Goal: Transaction & Acquisition: Purchase product/service

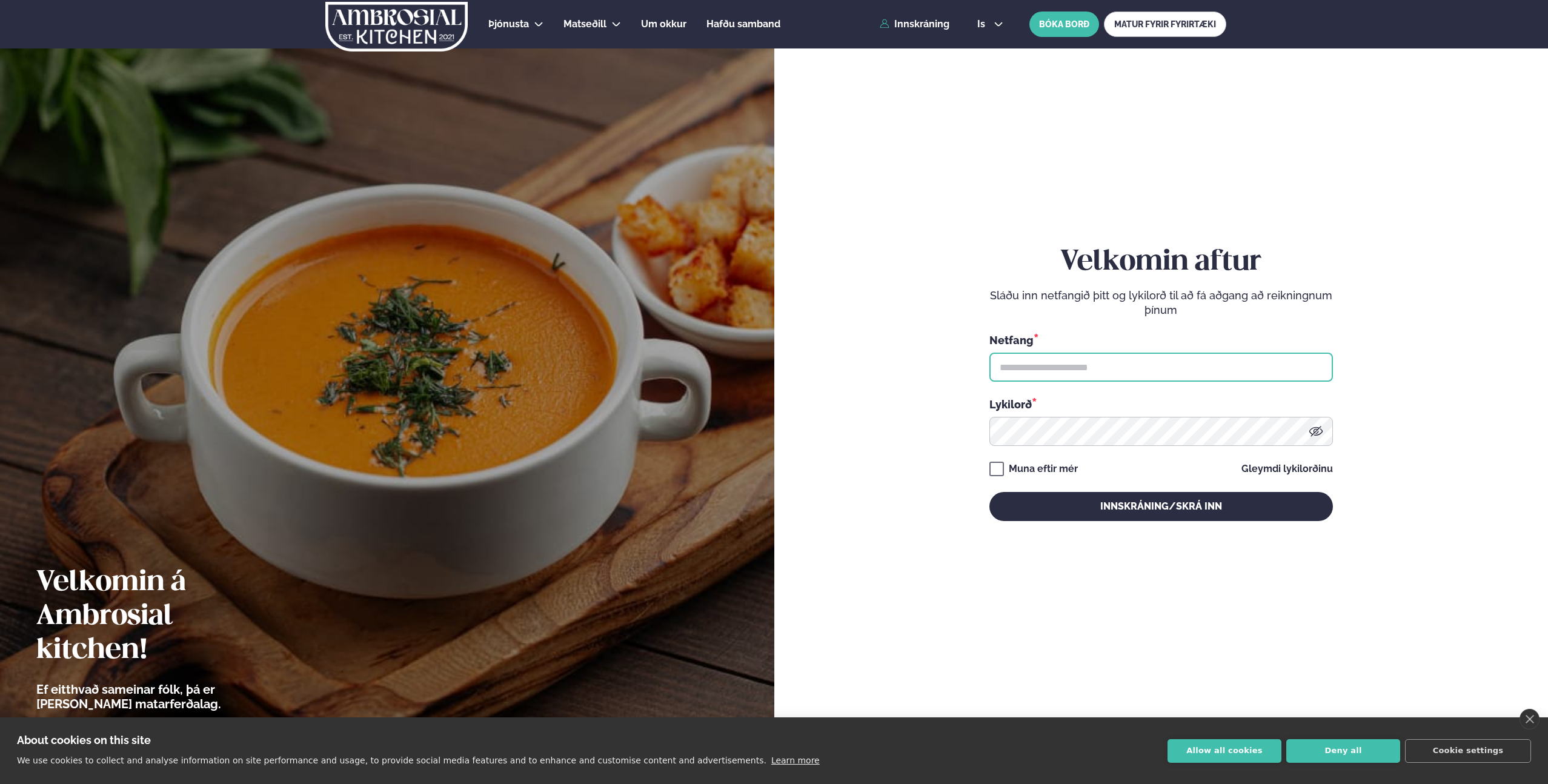
click at [1078, 378] on input "text" at bounding box center [1161, 367] width 344 height 29
type input "**********"
click at [1128, 446] on div "**********" at bounding box center [1161, 383] width 344 height 276
click at [989, 491] on button "Innskráning/Skrá inn" at bounding box center [1161, 506] width 344 height 29
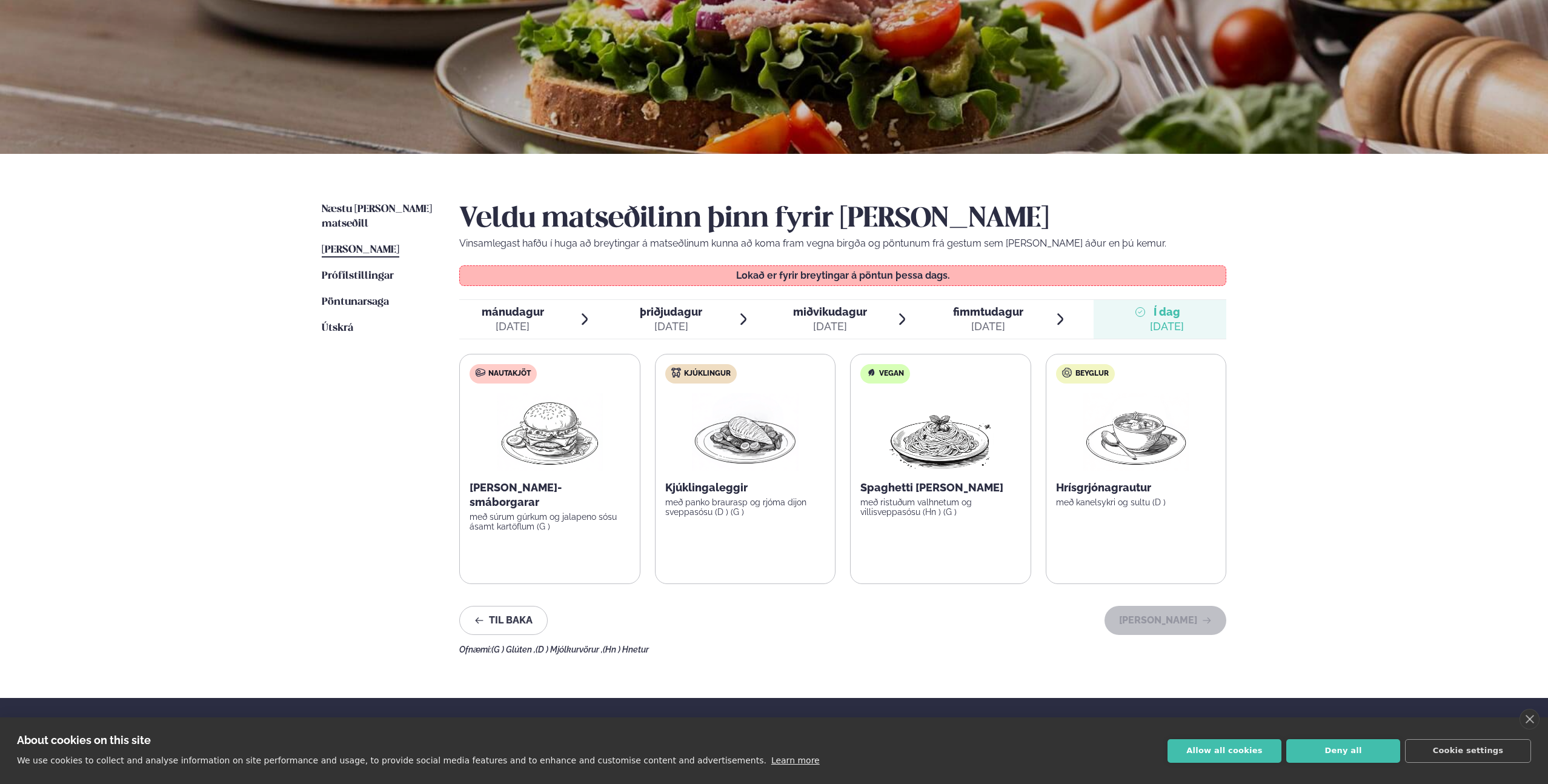
scroll to position [107, 0]
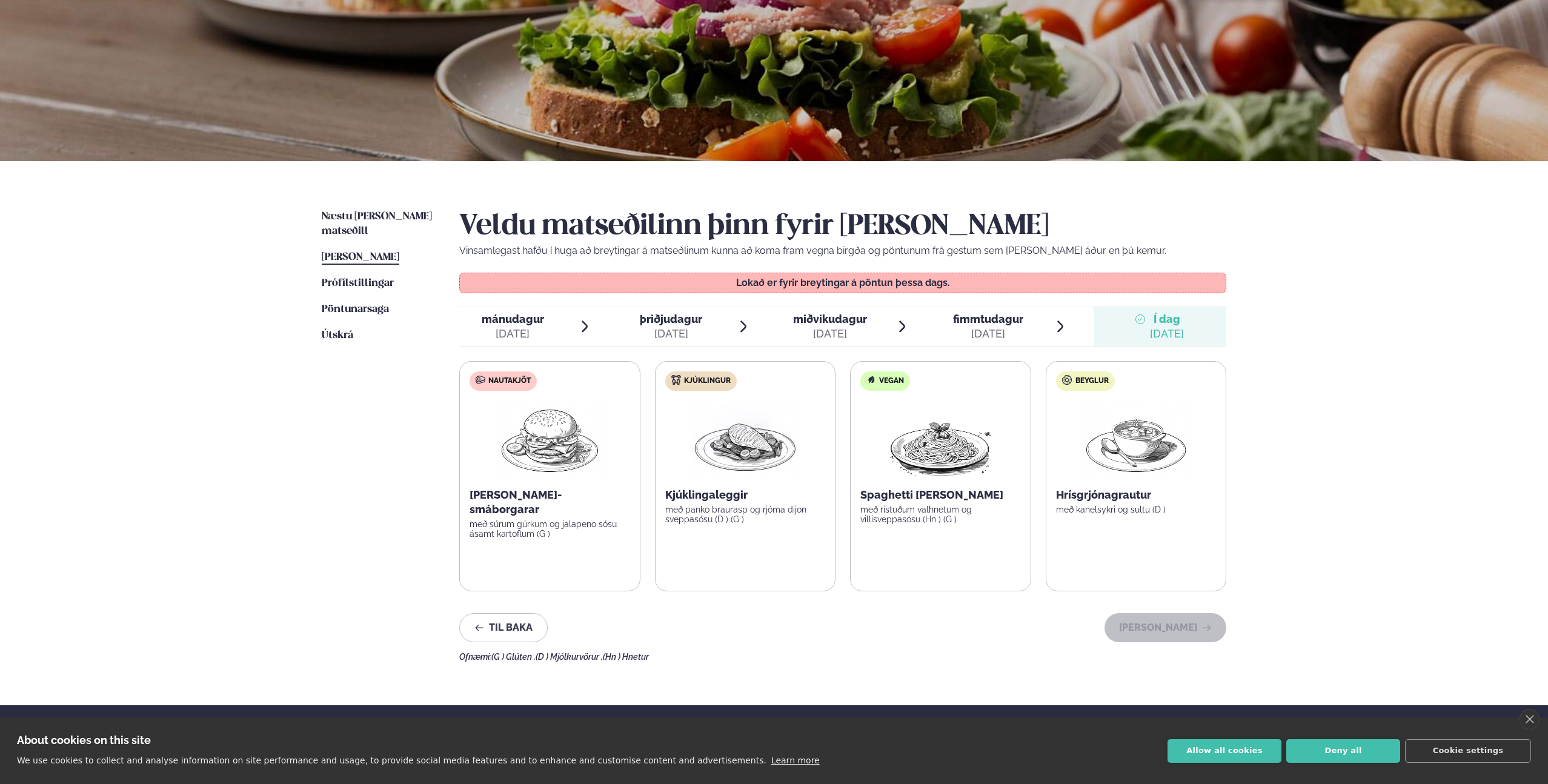
click at [524, 338] on div "[DATE]" at bounding box center [513, 333] width 62 height 14
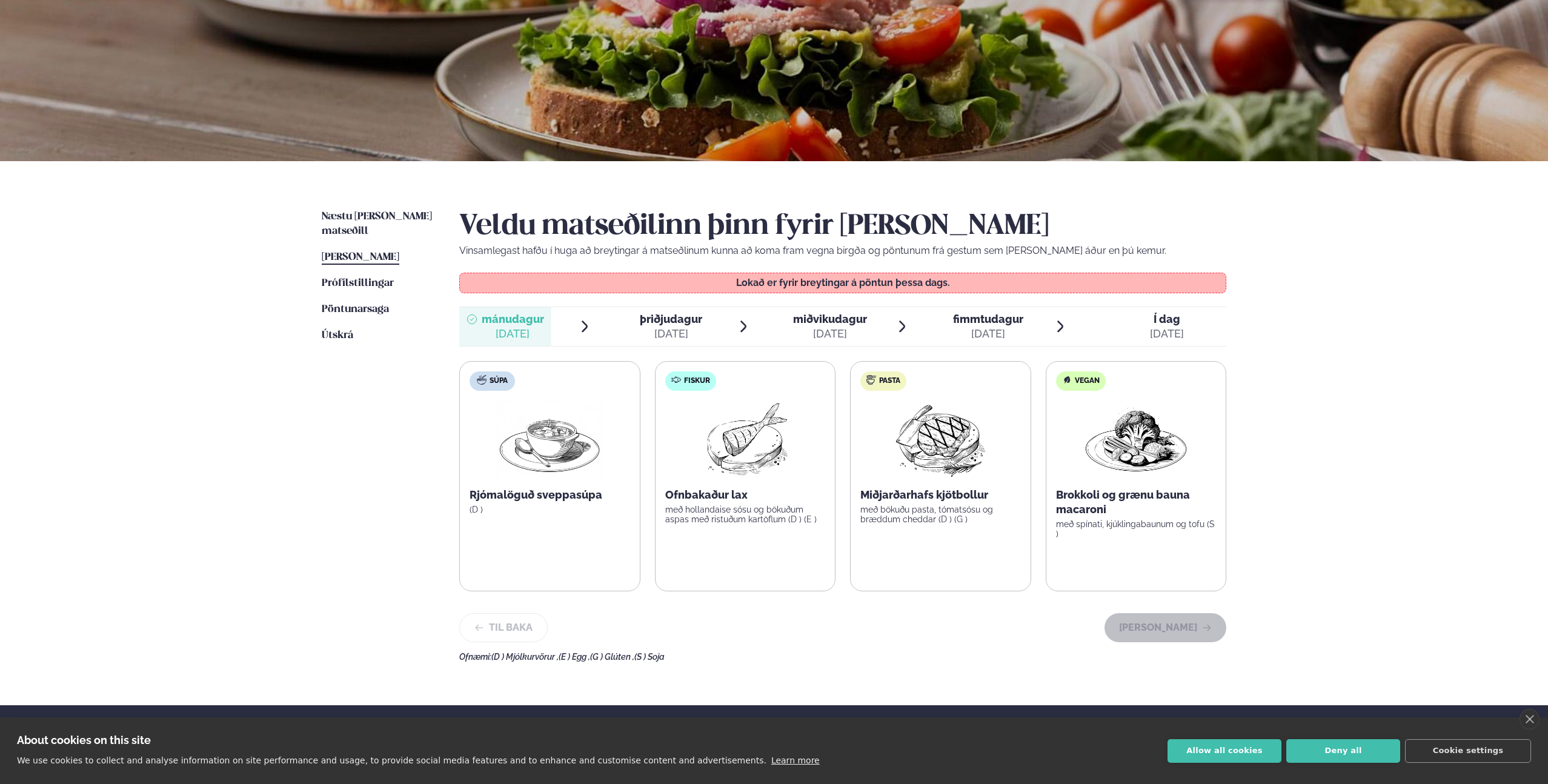
click at [809, 327] on div "[DATE]" at bounding box center [829, 333] width 74 height 14
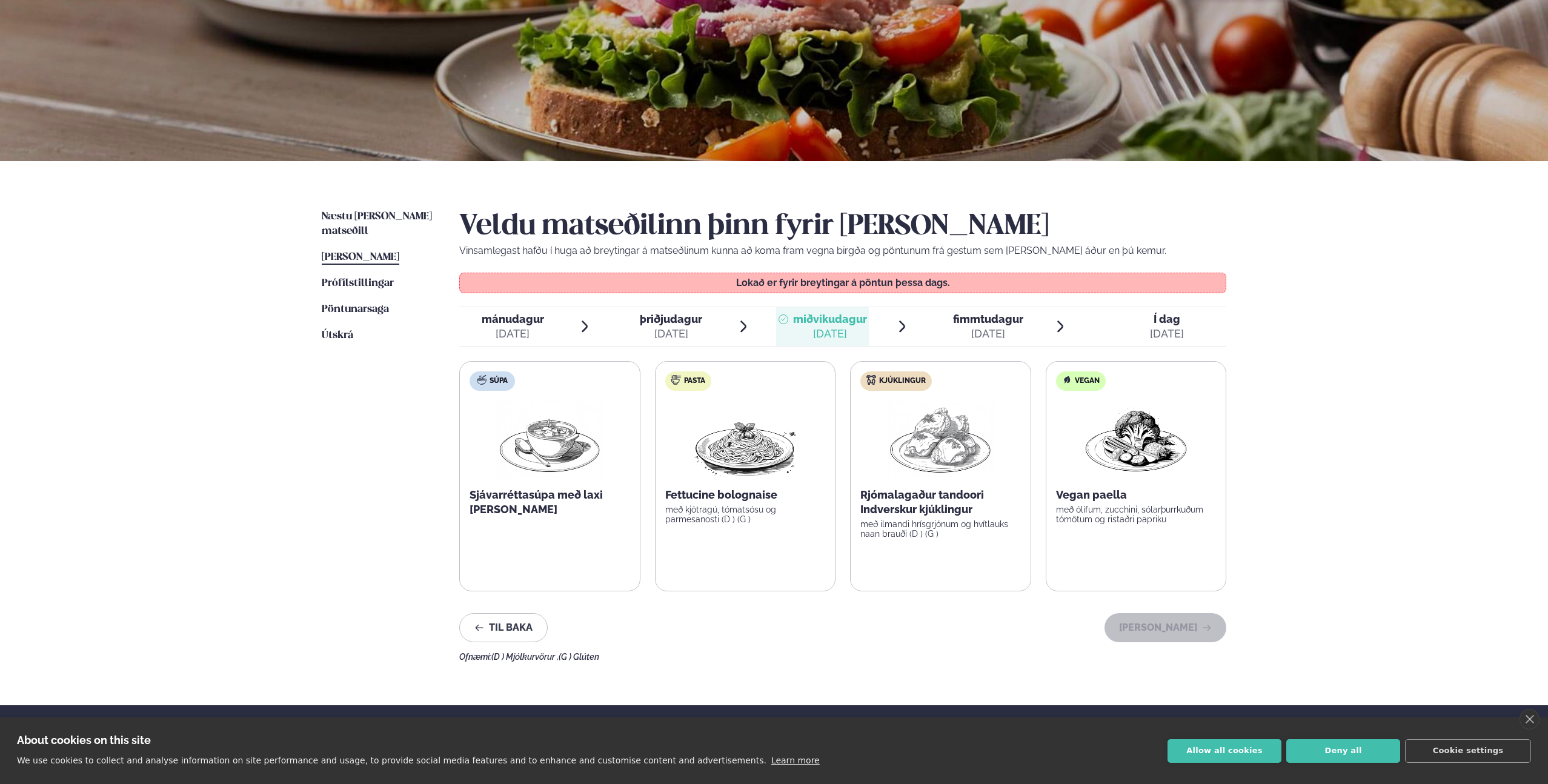
click at [752, 448] on img at bounding box center [745, 439] width 107 height 78
click at [720, 533] on label "Pasta Fettucine bolognaise með kjötragú, tómatsósu og parmesanosti (D ) (G )" at bounding box center [745, 476] width 181 height 230
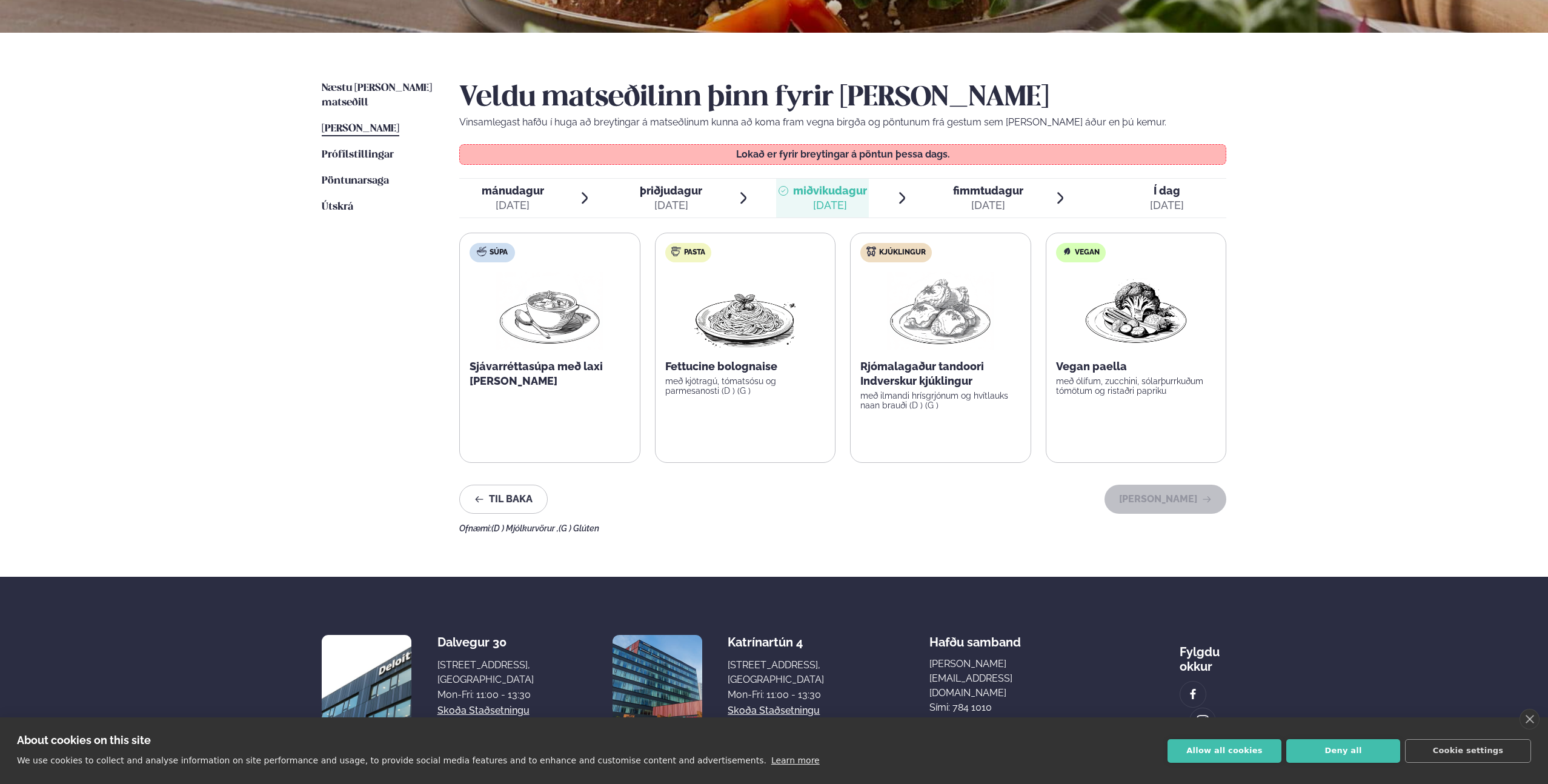
scroll to position [273, 0]
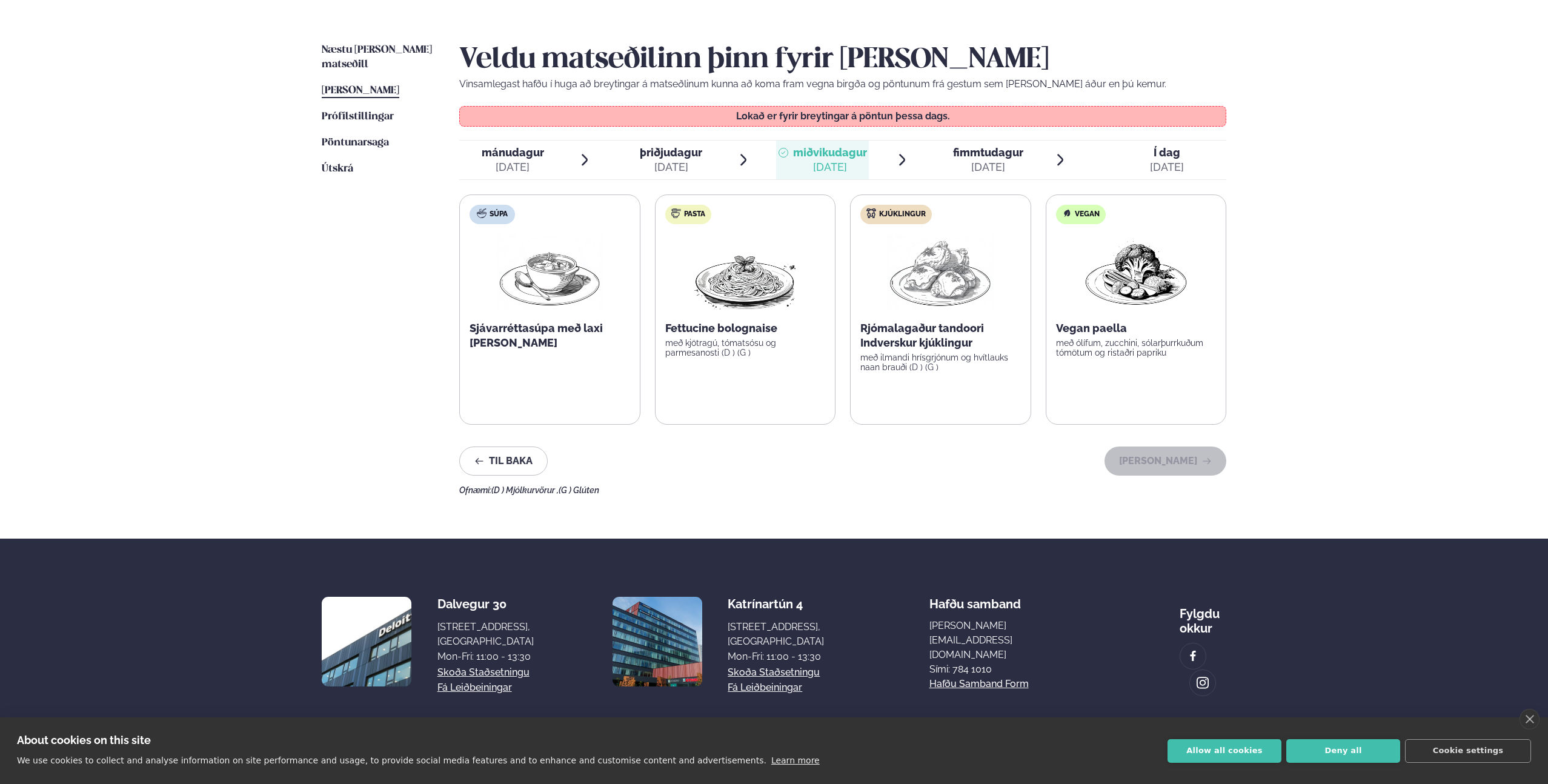
click at [743, 342] on p "með kjötragú, tómatsósu og parmesanosti (D ) (G )" at bounding box center [745, 347] width 161 height 19
click at [758, 291] on img at bounding box center [745, 273] width 107 height 78
click at [749, 308] on img at bounding box center [745, 273] width 107 height 78
click at [980, 157] on span "fimmtudagur" at bounding box center [988, 152] width 70 height 13
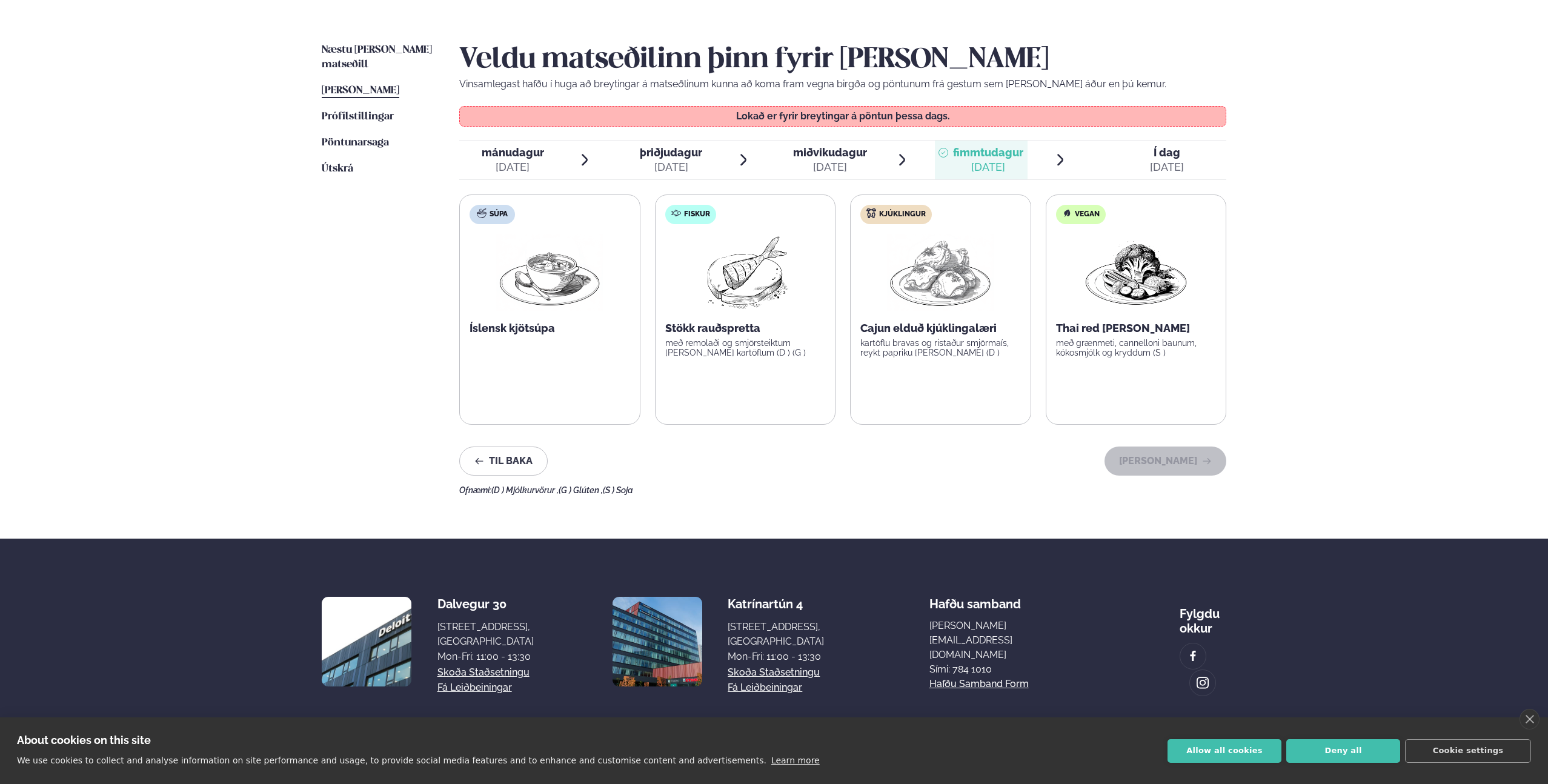
click at [849, 155] on span "miðvikudagur" at bounding box center [829, 152] width 74 height 13
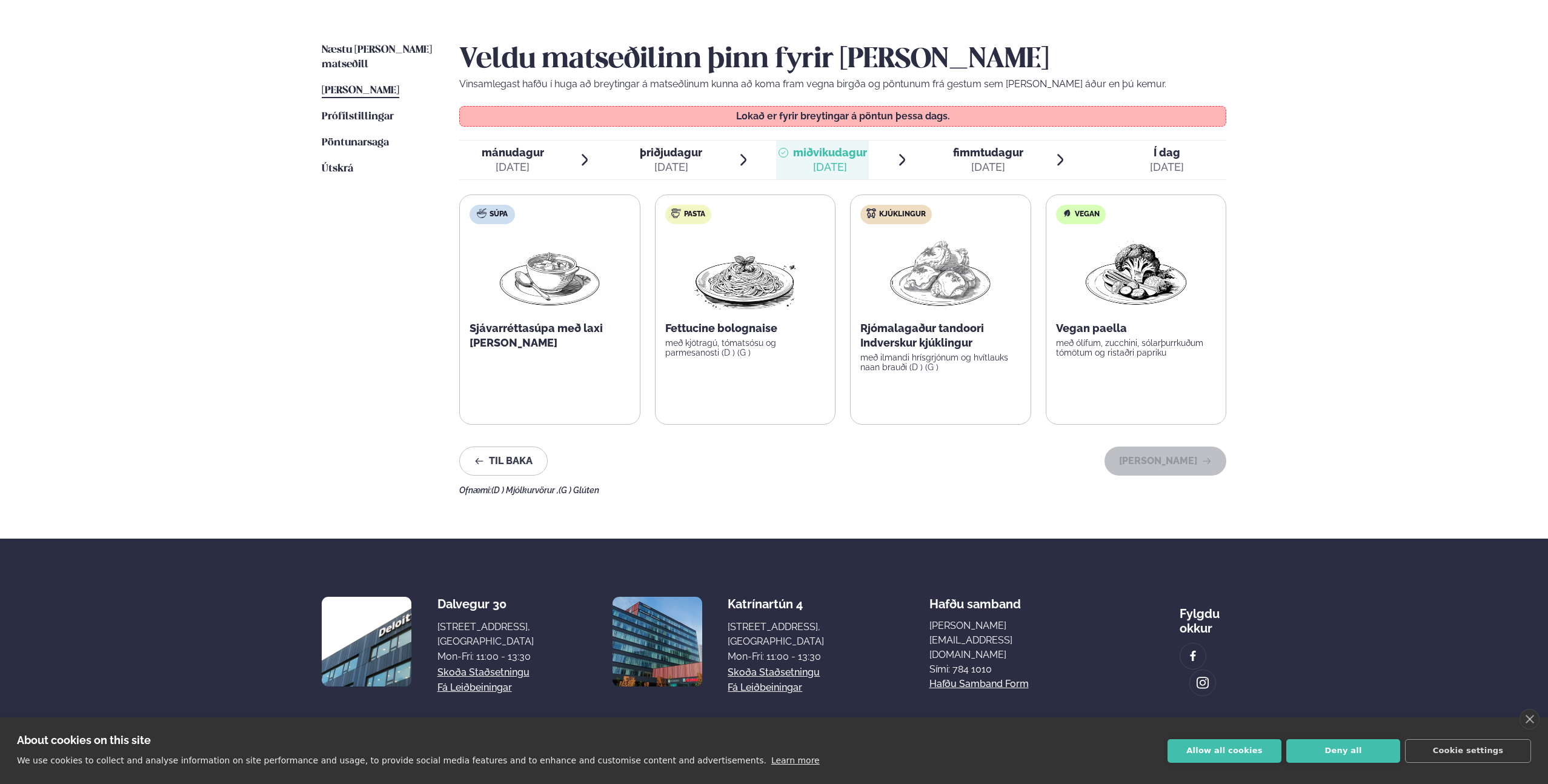
click at [719, 159] on li "þriðjudagur þri. [DATE]" at bounding box center [684, 159] width 133 height 39
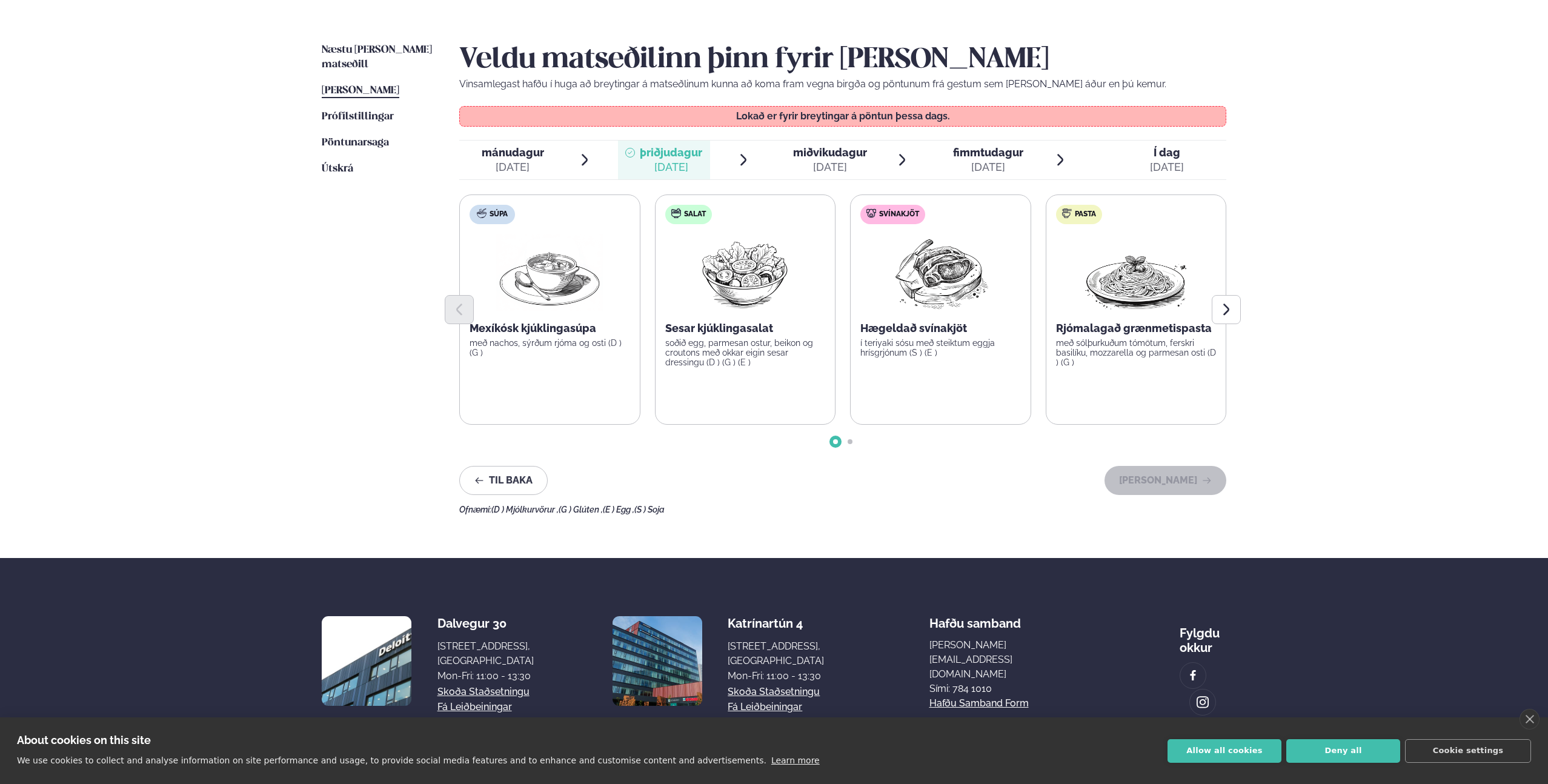
click at [829, 161] on div "[DATE]" at bounding box center [829, 167] width 74 height 14
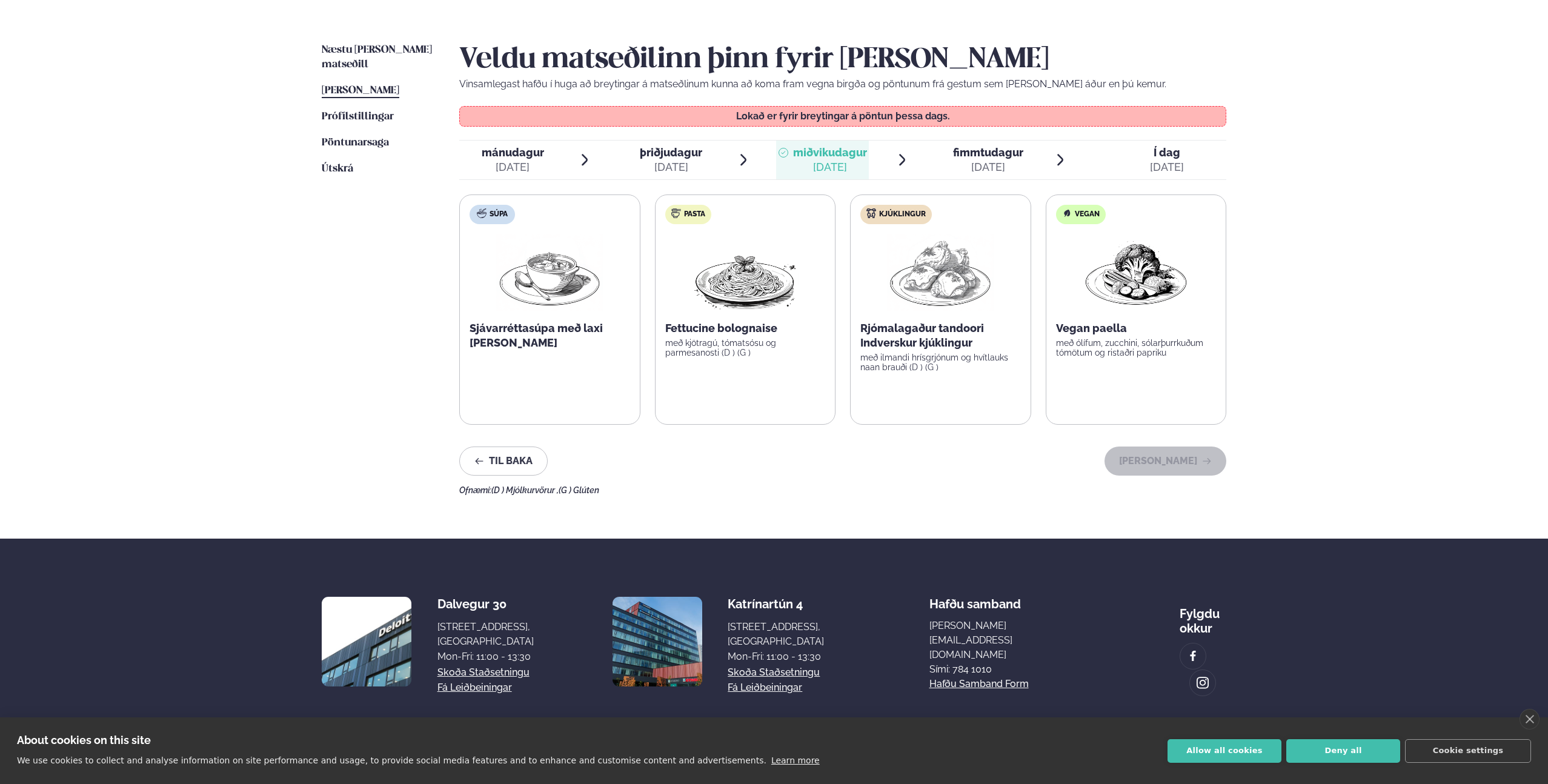
click at [957, 163] on div "[DATE]" at bounding box center [988, 167] width 70 height 14
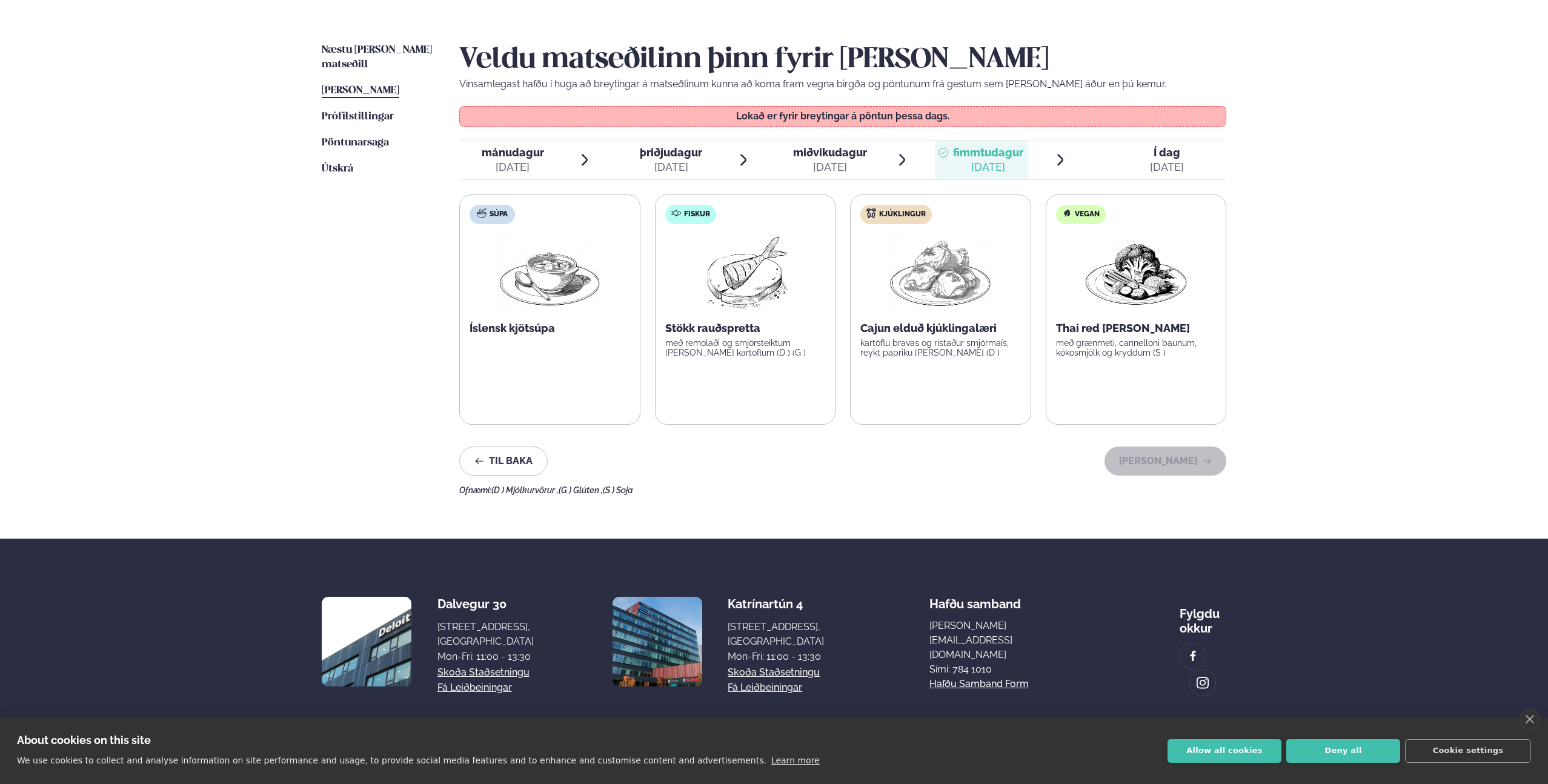
click at [834, 170] on div "[DATE]" at bounding box center [829, 167] width 74 height 14
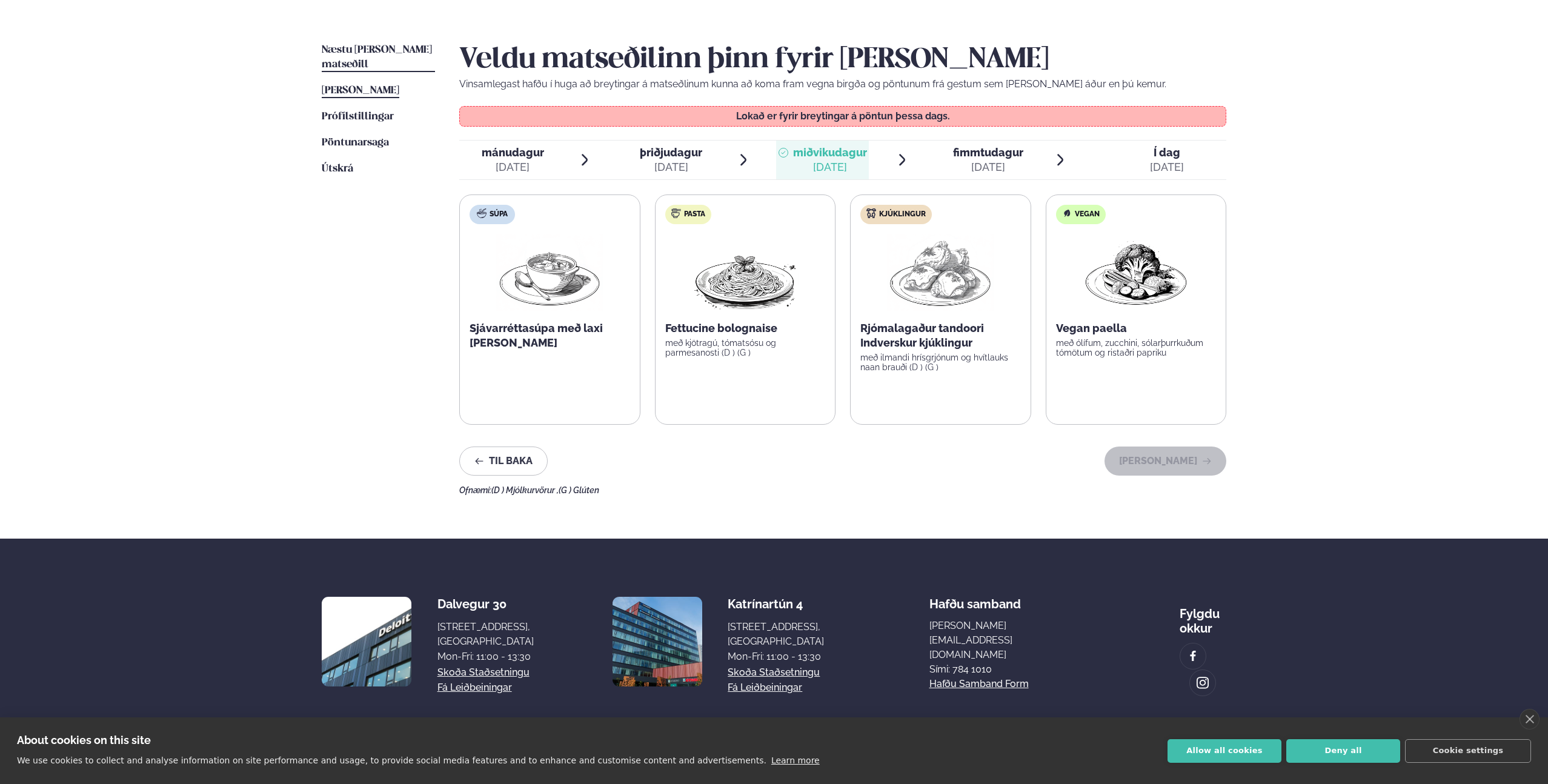
click at [393, 52] on span "Næstu [PERSON_NAME] matseðill" at bounding box center [377, 57] width 111 height 25
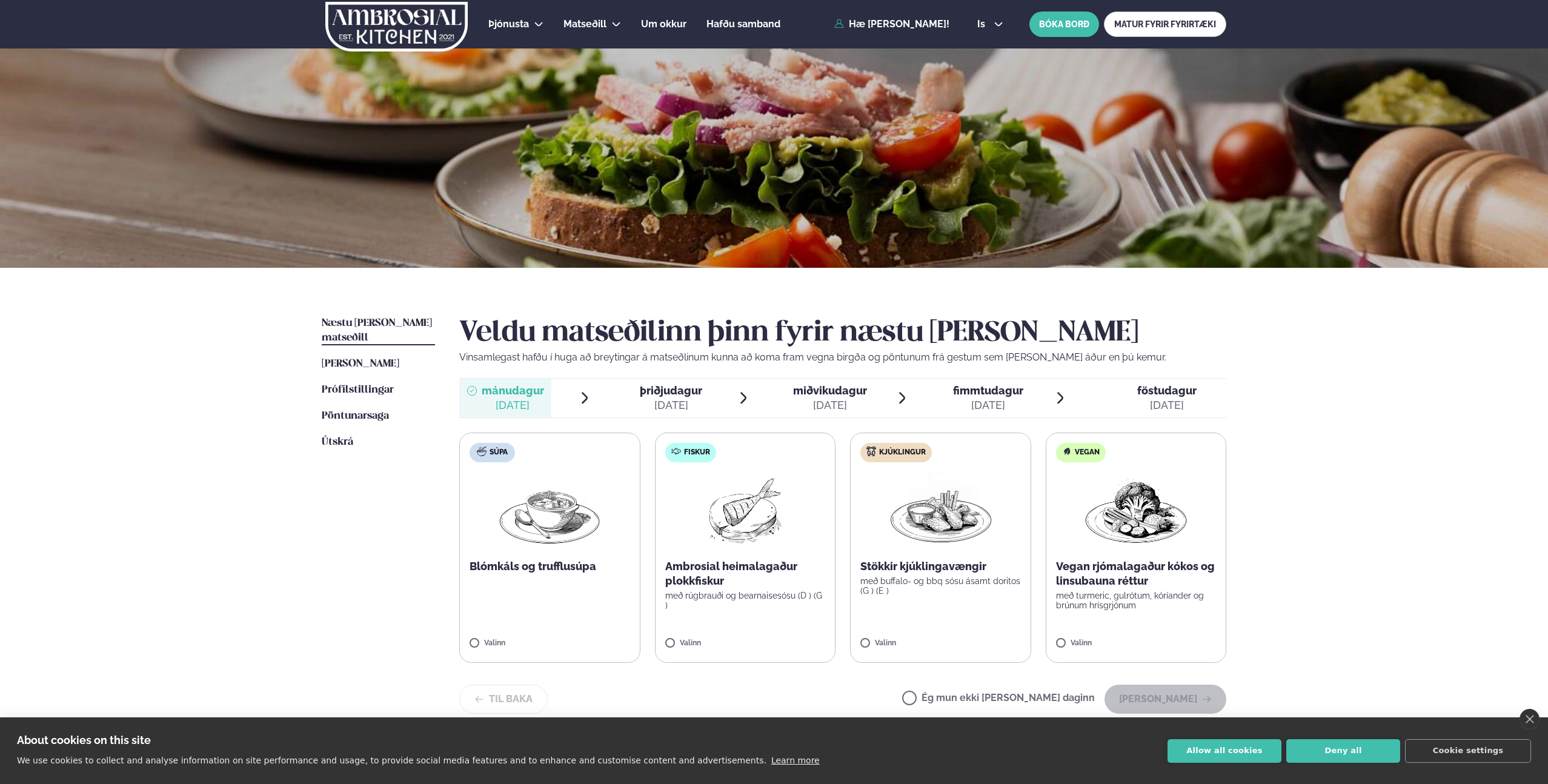
scroll to position [238, 0]
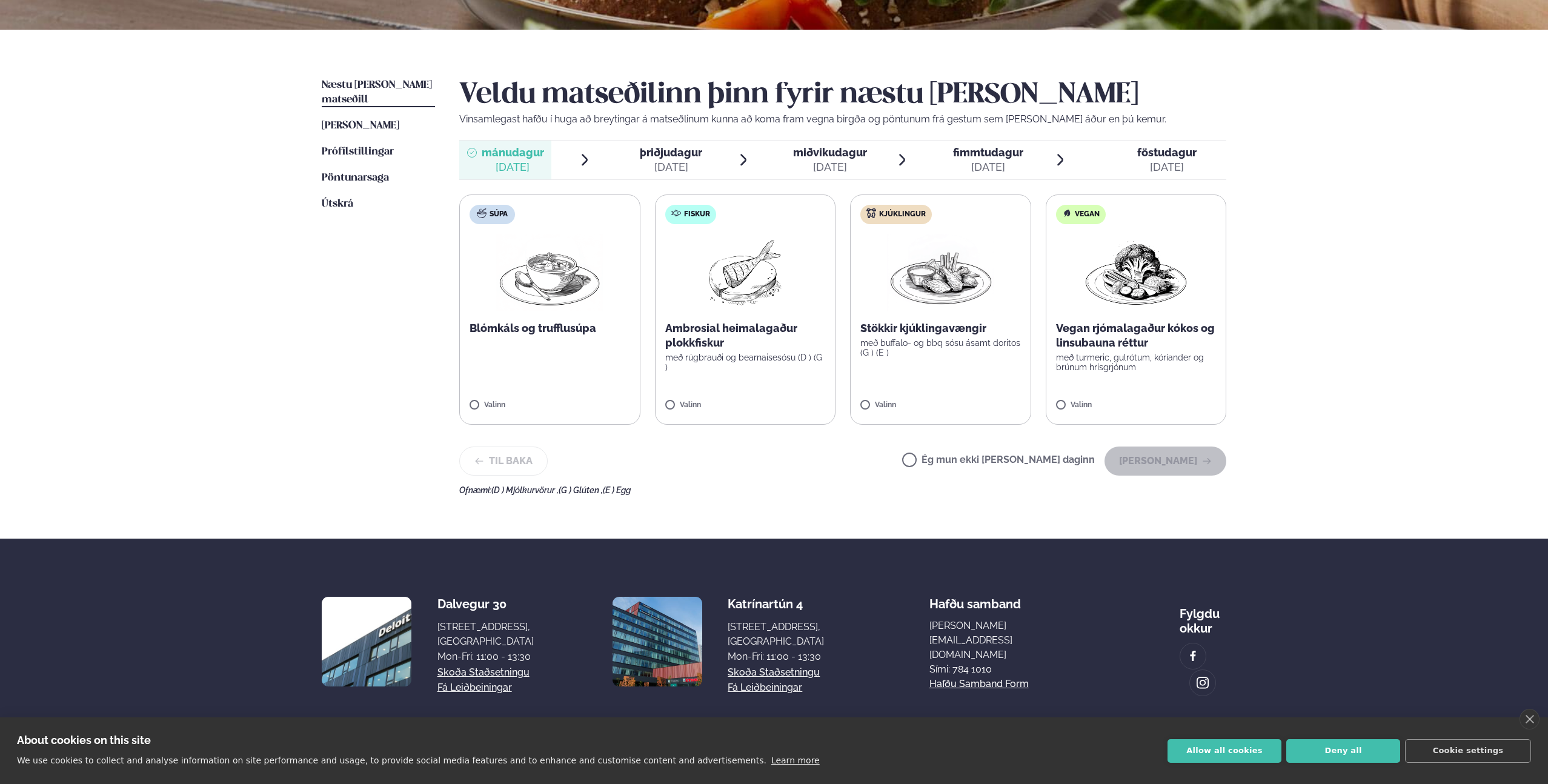
click at [822, 155] on span "miðvikudagur" at bounding box center [829, 152] width 74 height 13
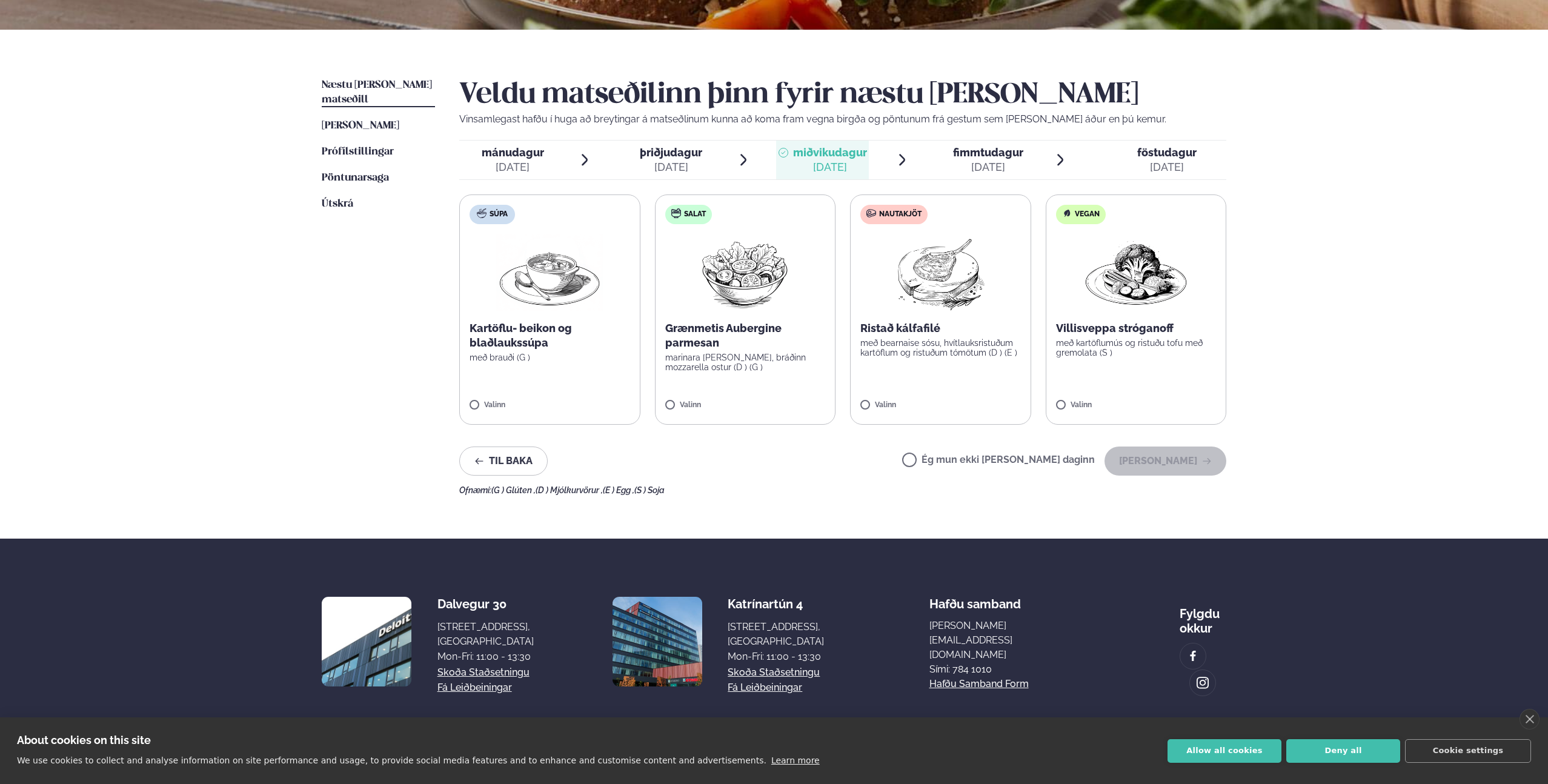
click at [954, 335] on p "Ristað kálfafilé" at bounding box center [941, 328] width 161 height 14
click at [970, 159] on div "fimmtudagur fim." at bounding box center [988, 152] width 70 height 14
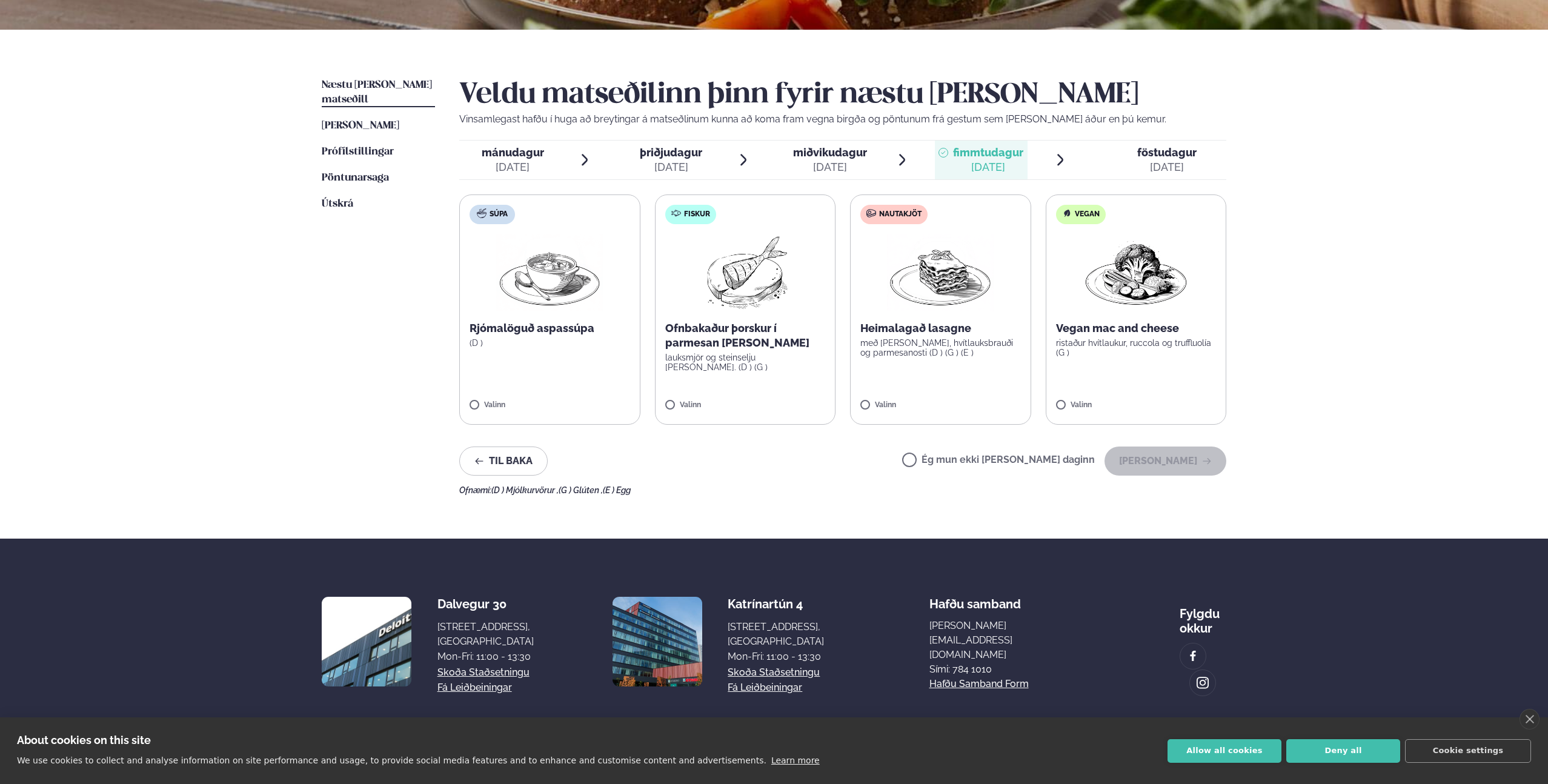
click at [886, 331] on p "Heimalagað lasagne" at bounding box center [941, 328] width 161 height 14
click at [852, 160] on div "[DATE]" at bounding box center [829, 167] width 74 height 14
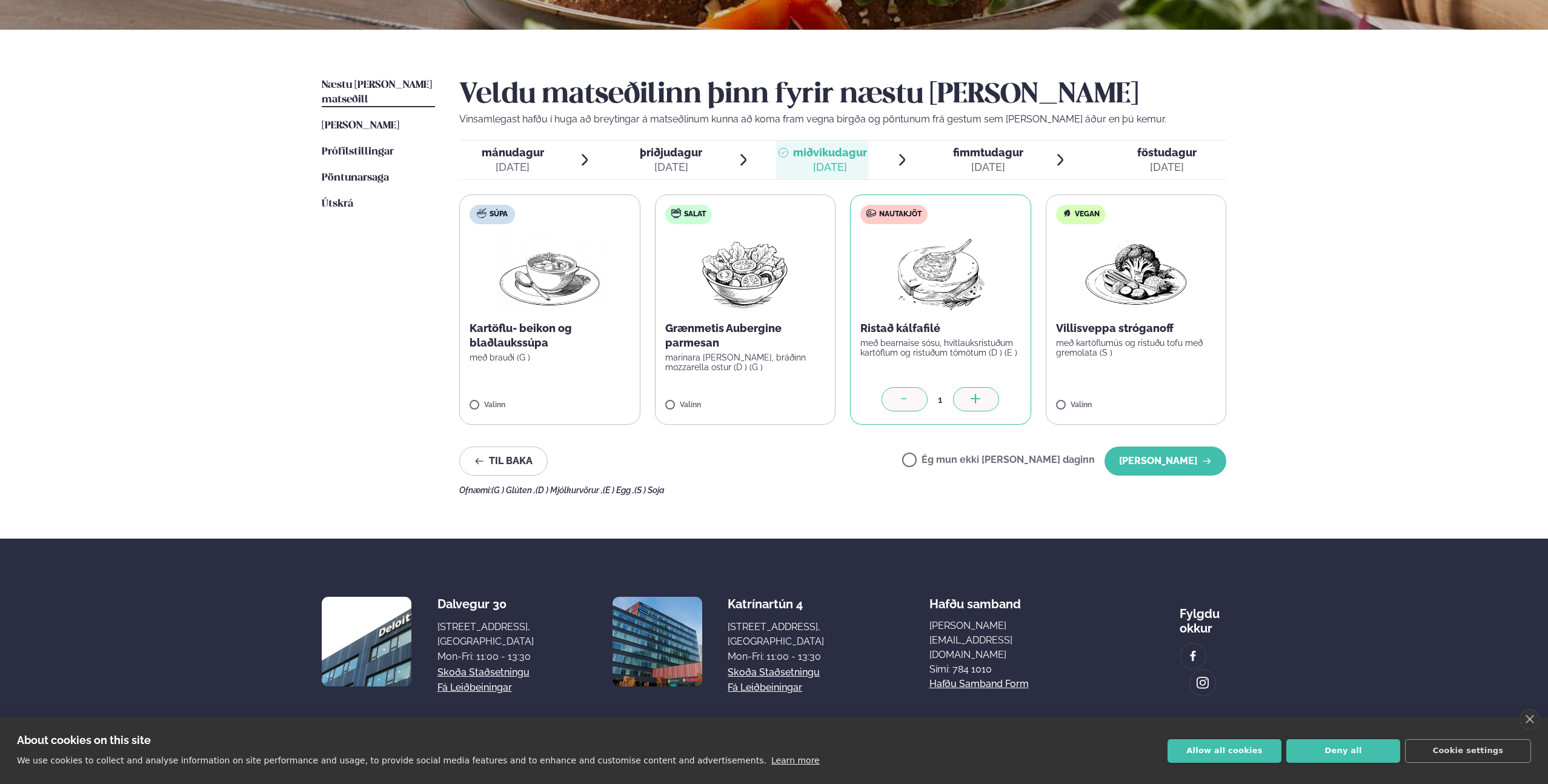
click at [992, 154] on span "fimmtudagur" at bounding box center [988, 152] width 70 height 13
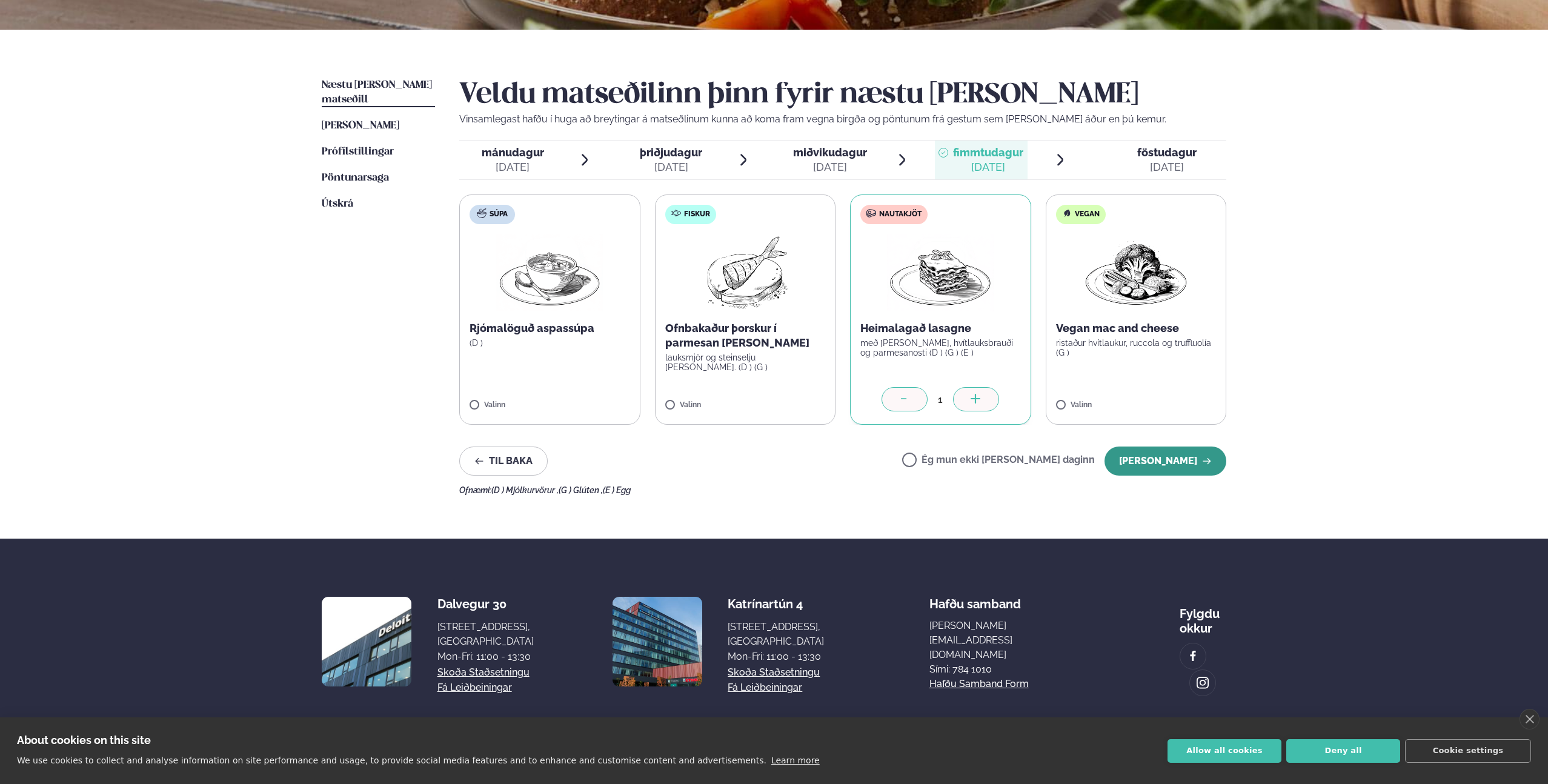
click at [1178, 458] on button "[PERSON_NAME]" at bounding box center [1165, 461] width 122 height 29
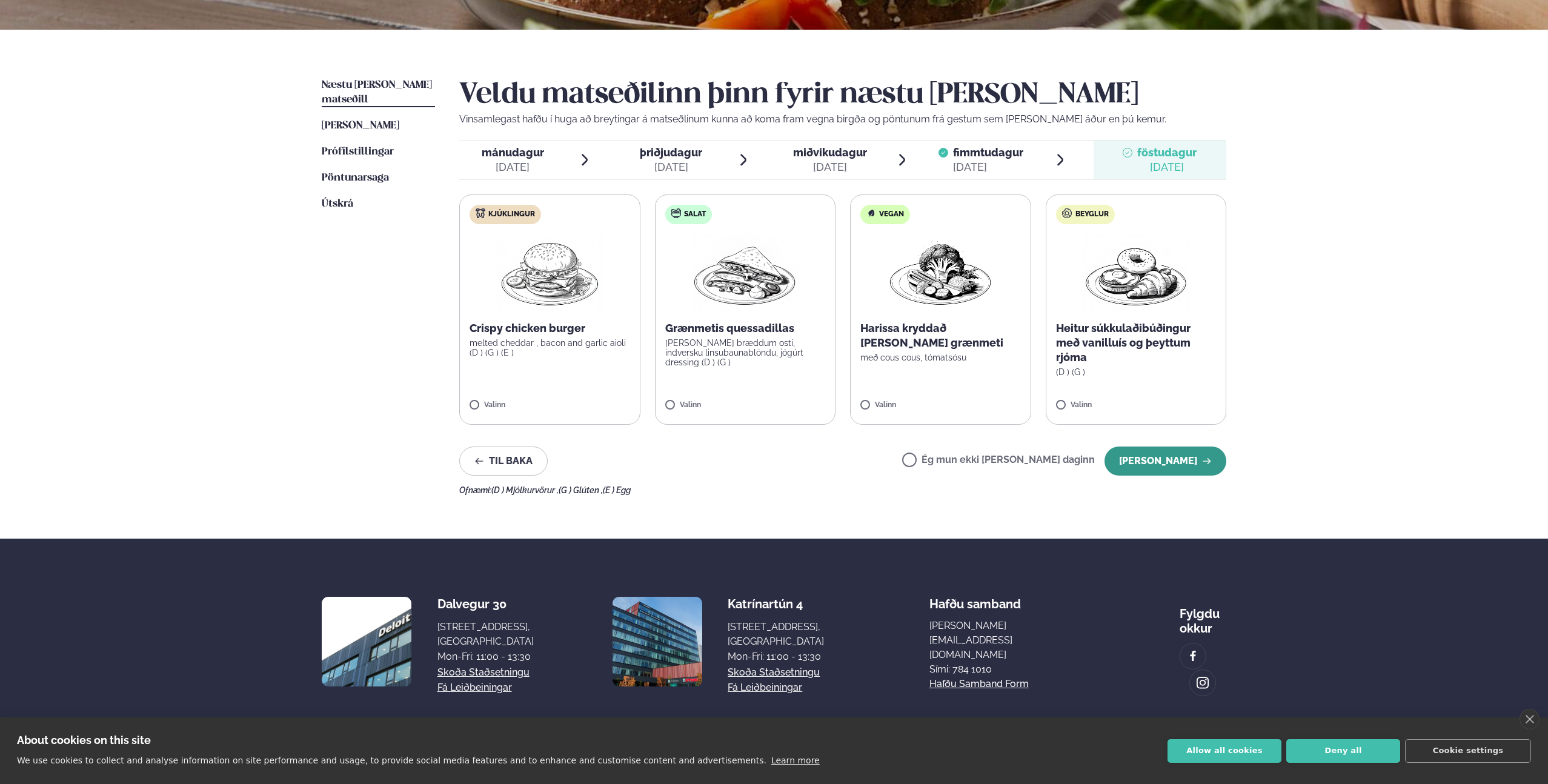
click at [1149, 464] on button "[PERSON_NAME]" at bounding box center [1165, 461] width 122 height 29
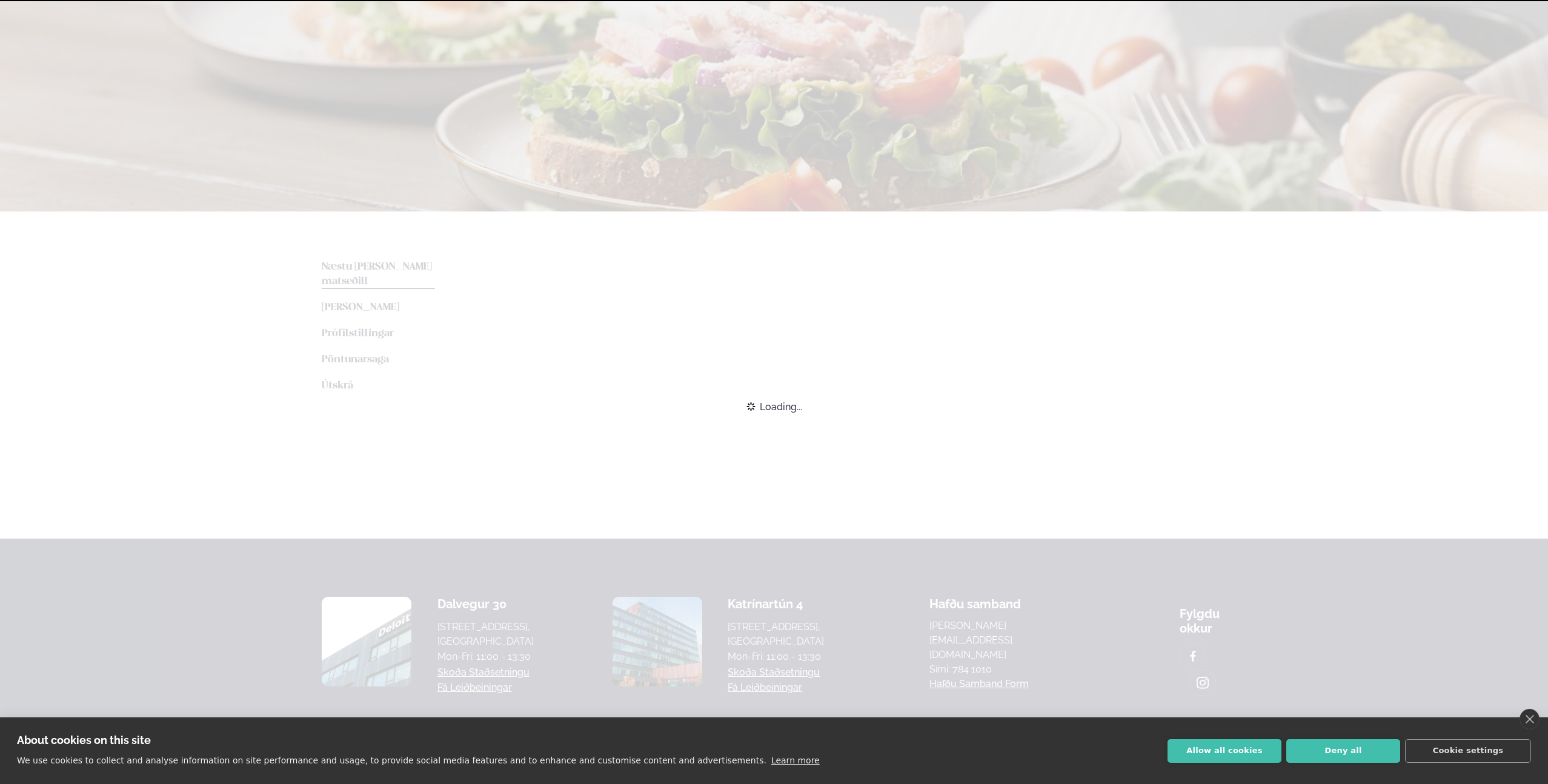
scroll to position [112, 0]
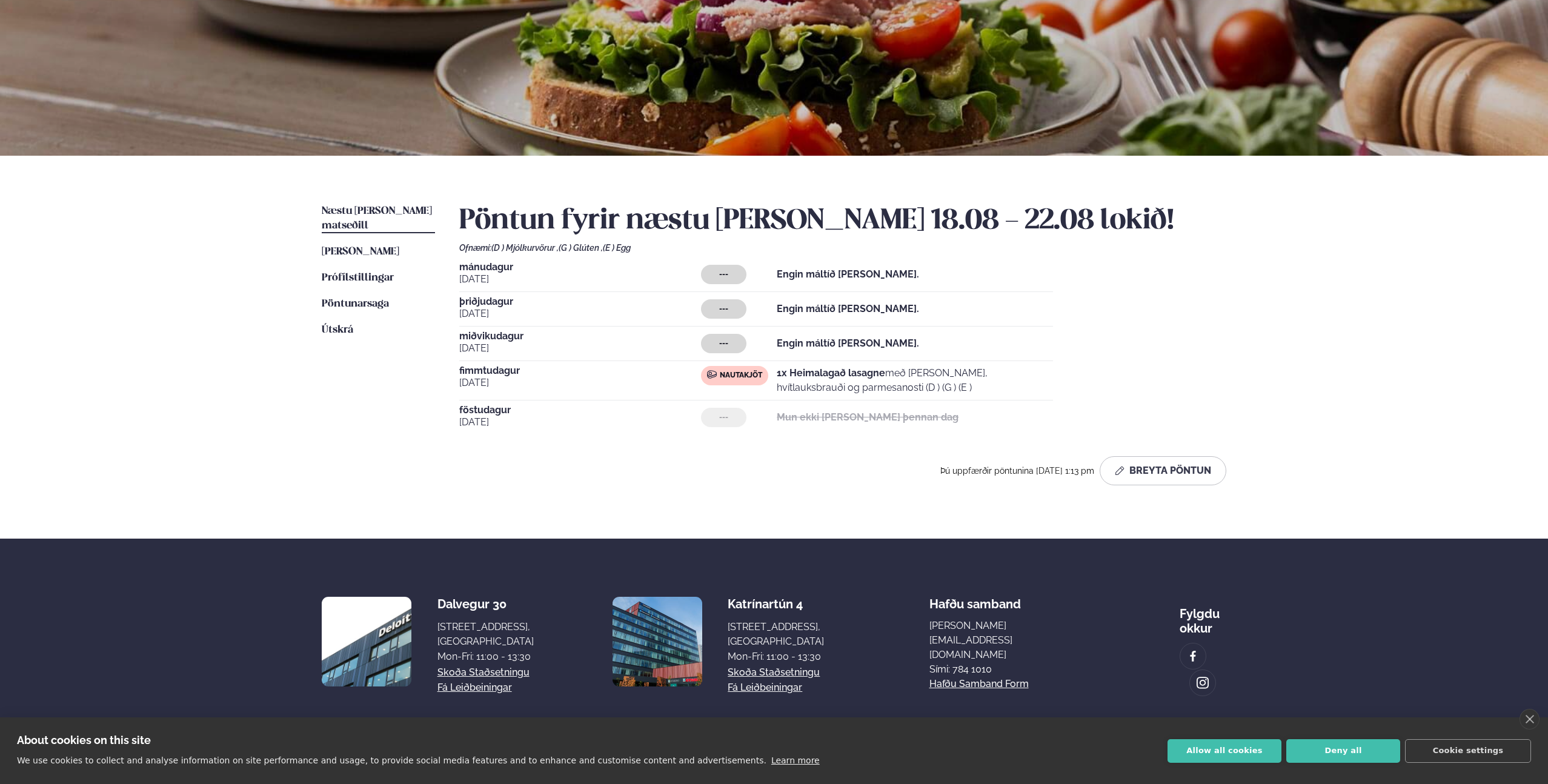
click at [737, 335] on div "---" at bounding box center [724, 343] width 46 height 19
click at [732, 341] on div "---" at bounding box center [724, 343] width 46 height 19
click at [787, 339] on strong "Engin máltíð [PERSON_NAME]." at bounding box center [848, 343] width 143 height 11
click at [1155, 480] on button "Breyta Pöntun" at bounding box center [1163, 471] width 127 height 29
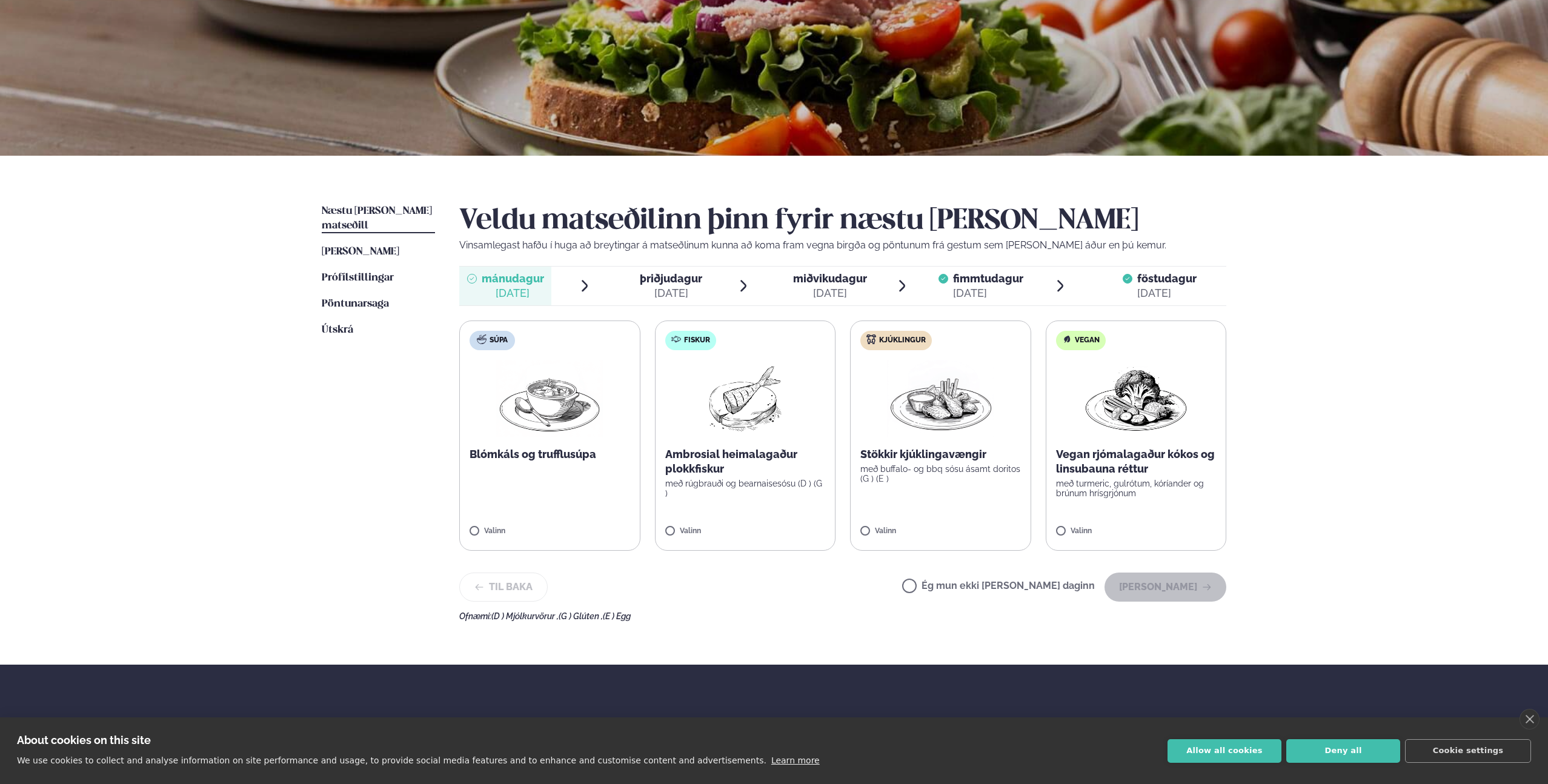
click at [832, 302] on span "miðvikudagur mið. [DATE]" at bounding box center [822, 286] width 92 height 39
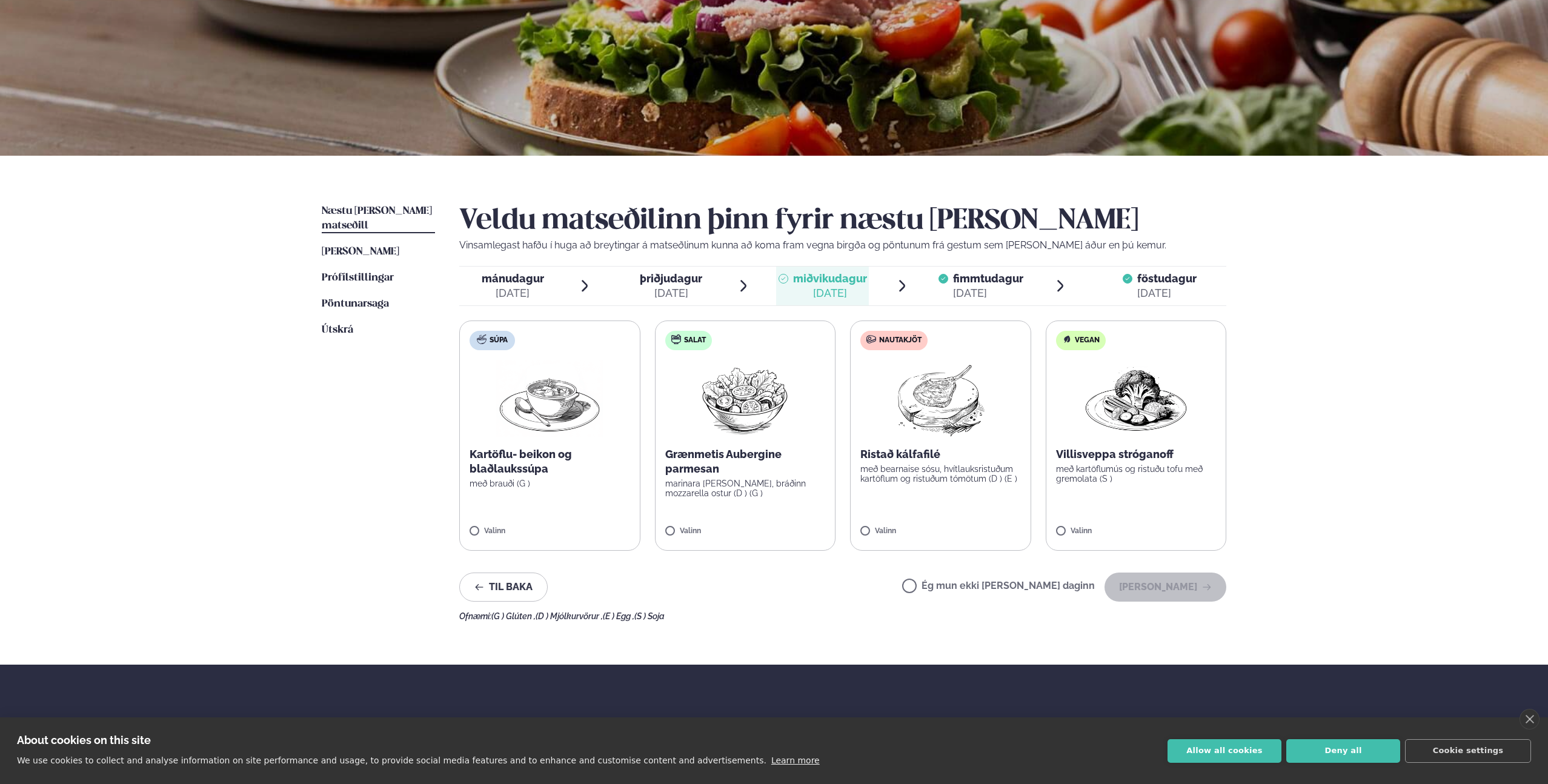
click at [873, 449] on p "Ristað kálfafilé" at bounding box center [941, 454] width 161 height 14
click at [1152, 588] on button "[PERSON_NAME]" at bounding box center [1165, 587] width 122 height 29
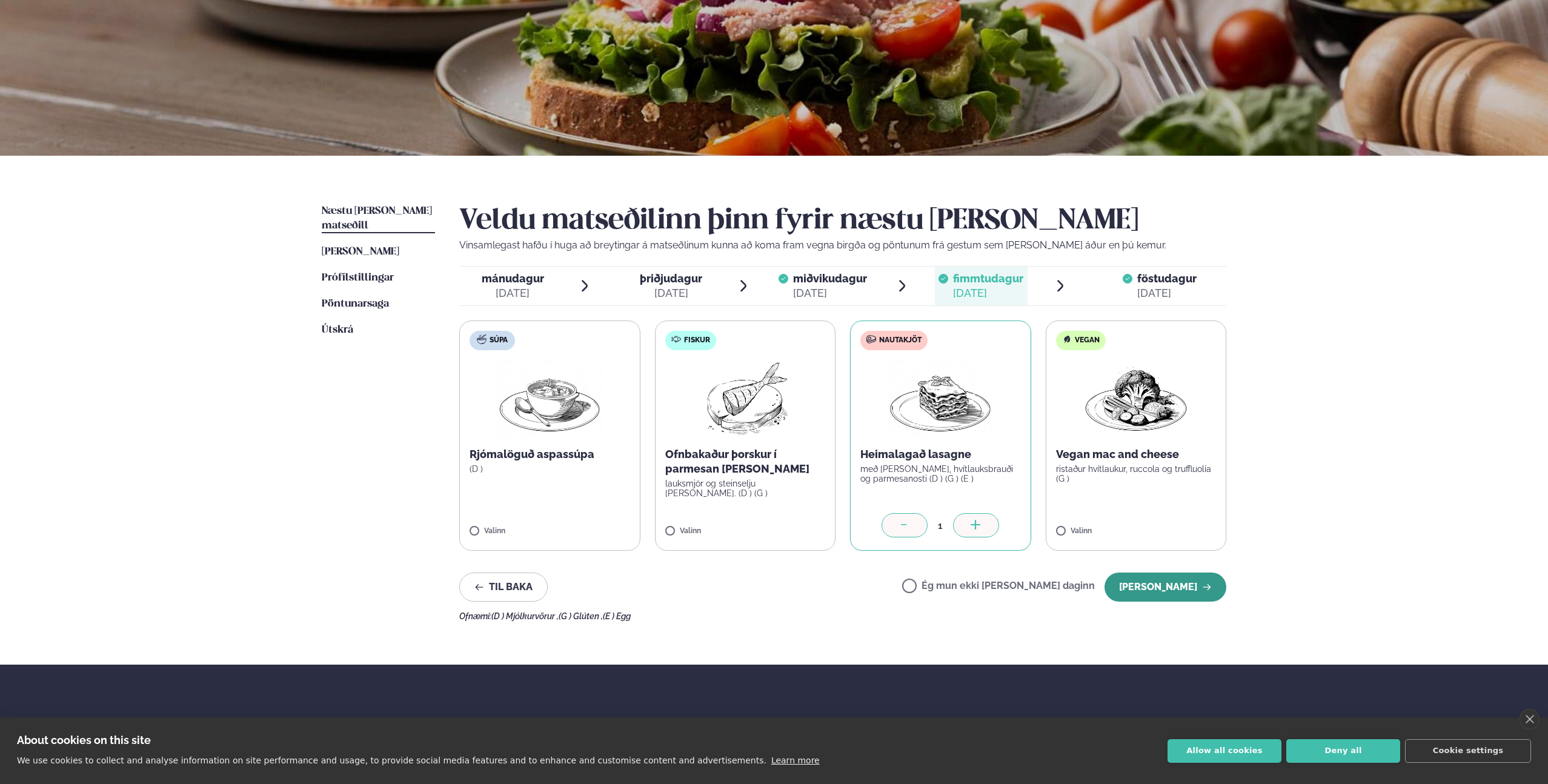
click at [1175, 581] on button "[PERSON_NAME]" at bounding box center [1165, 587] width 122 height 29
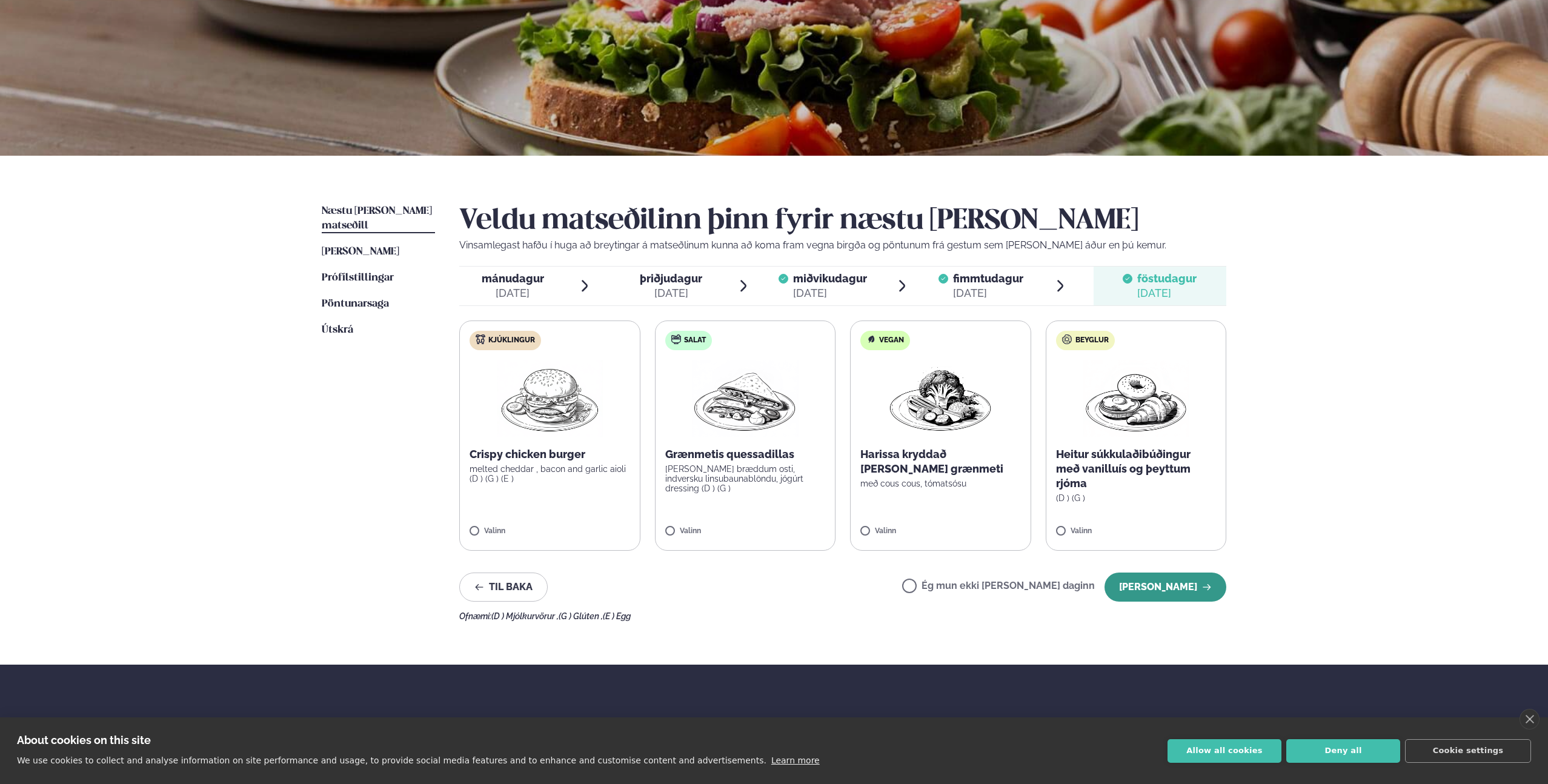
click at [1173, 592] on button "[PERSON_NAME]" at bounding box center [1165, 587] width 122 height 29
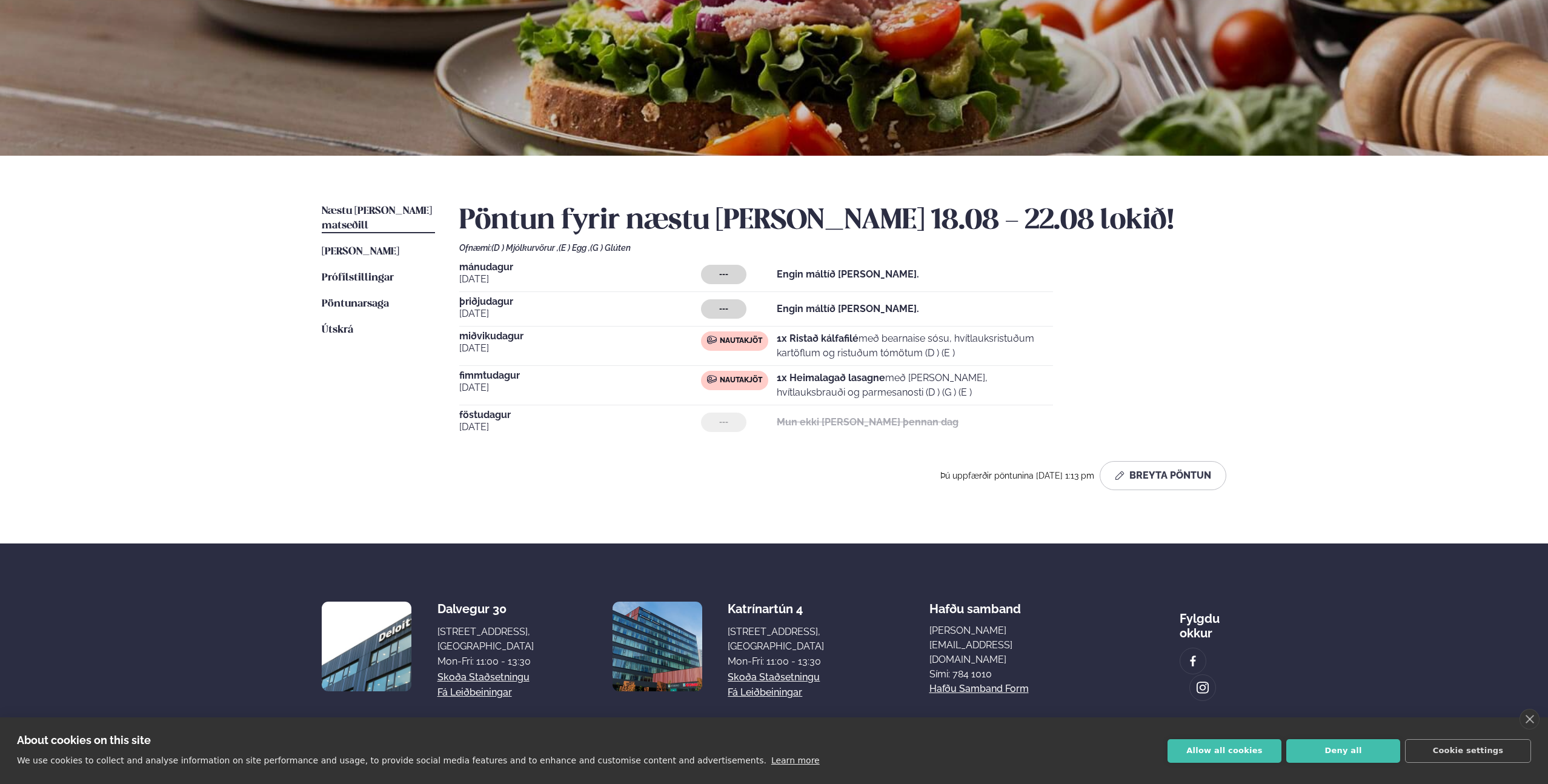
click at [1031, 481] on div "Þú uppfærðir pöntunina [DATE] 1:13 pm Breyta Pöntun" at bounding box center [1083, 475] width 286 height 29
click at [1019, 477] on span "Þú uppfærðir pöntunina [DATE] 1:13 pm" at bounding box center [1018, 475] width 155 height 10
click at [1154, 475] on button "Breyta Pöntun" at bounding box center [1163, 475] width 127 height 29
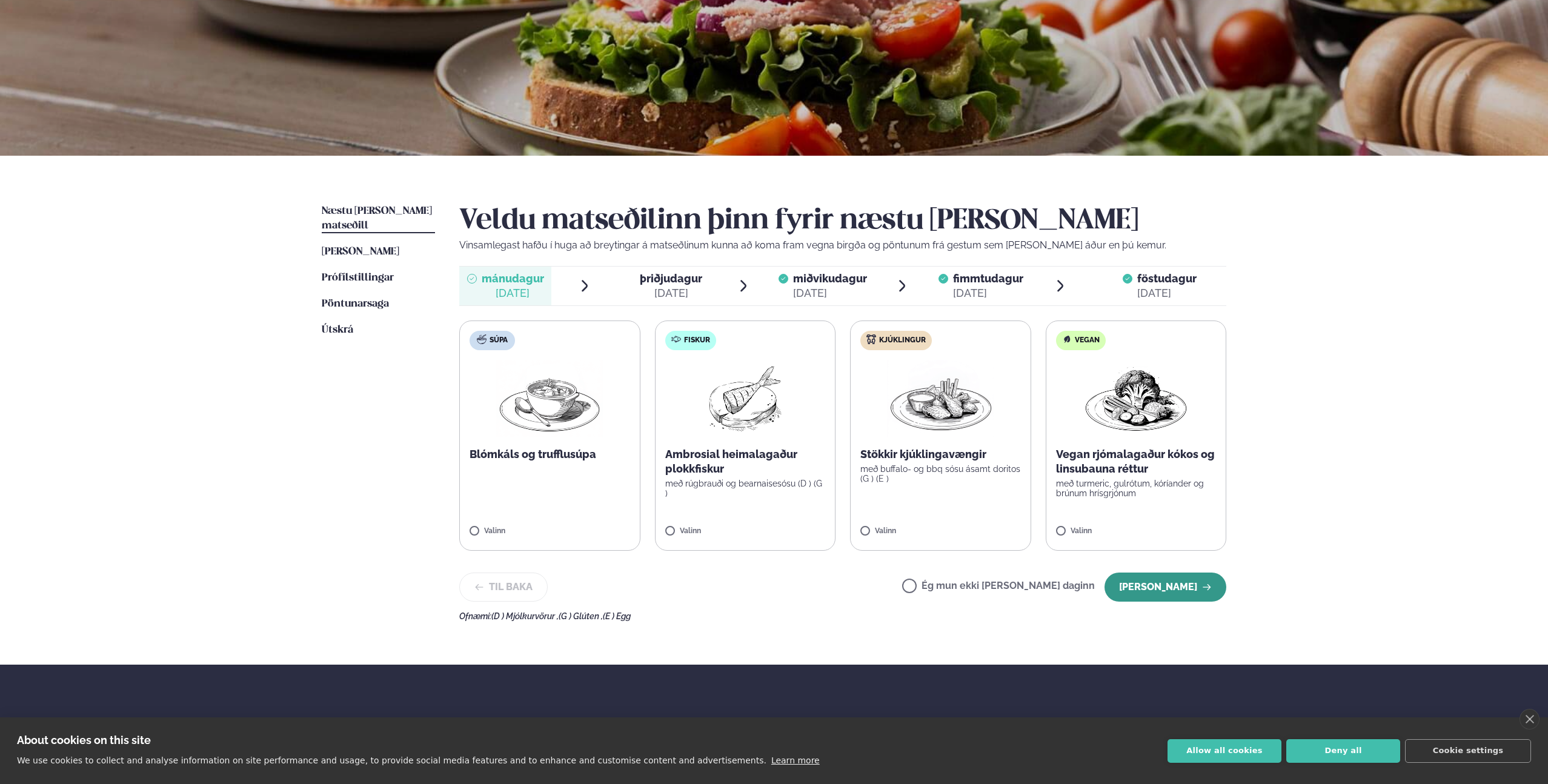
click at [1144, 590] on button "[PERSON_NAME]" at bounding box center [1165, 587] width 122 height 29
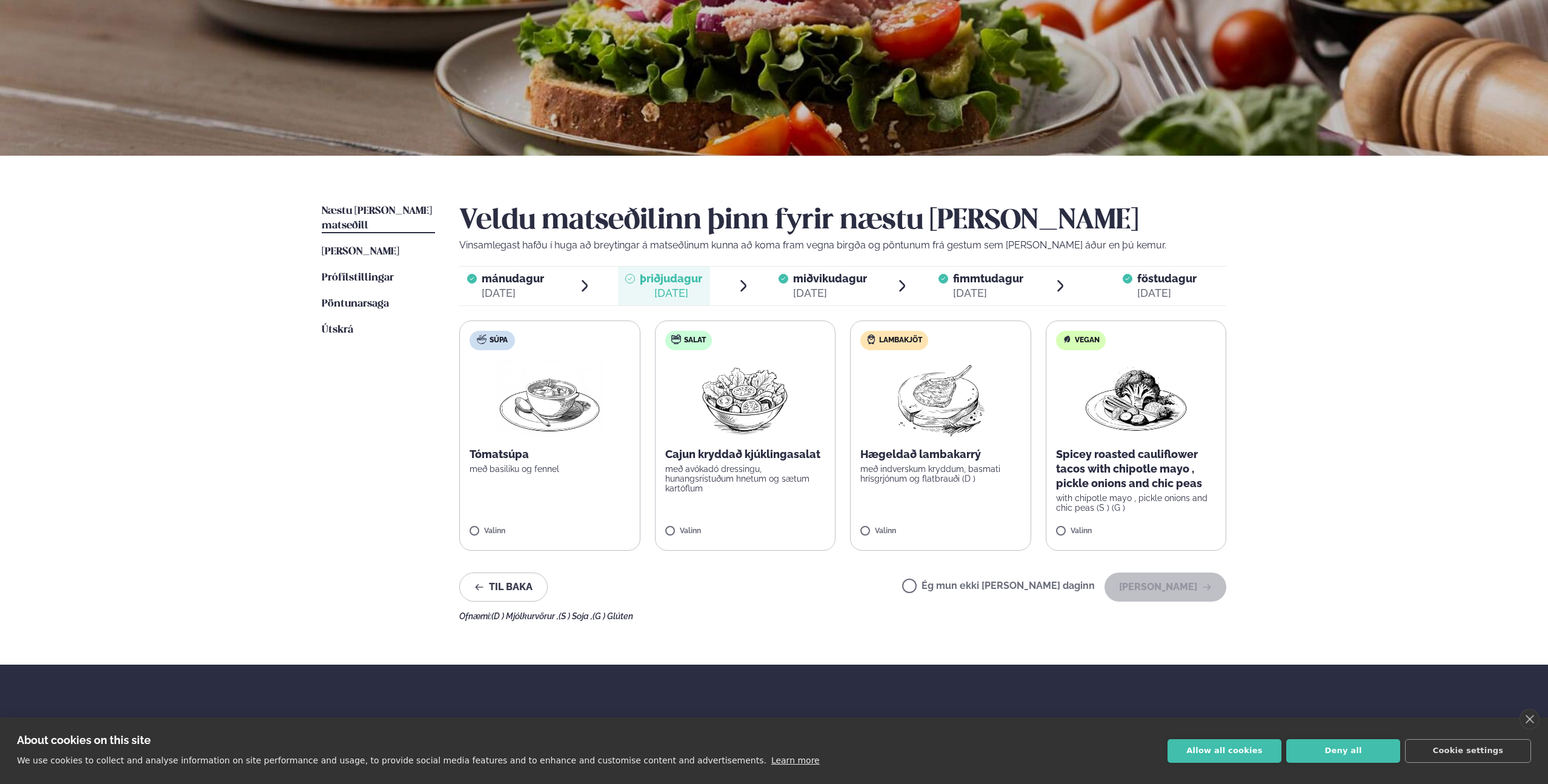
click at [951, 587] on label "Ég mun ekki [PERSON_NAME] daginn" at bounding box center [998, 587] width 193 height 13
click at [1152, 583] on button "[PERSON_NAME]" at bounding box center [1165, 587] width 122 height 29
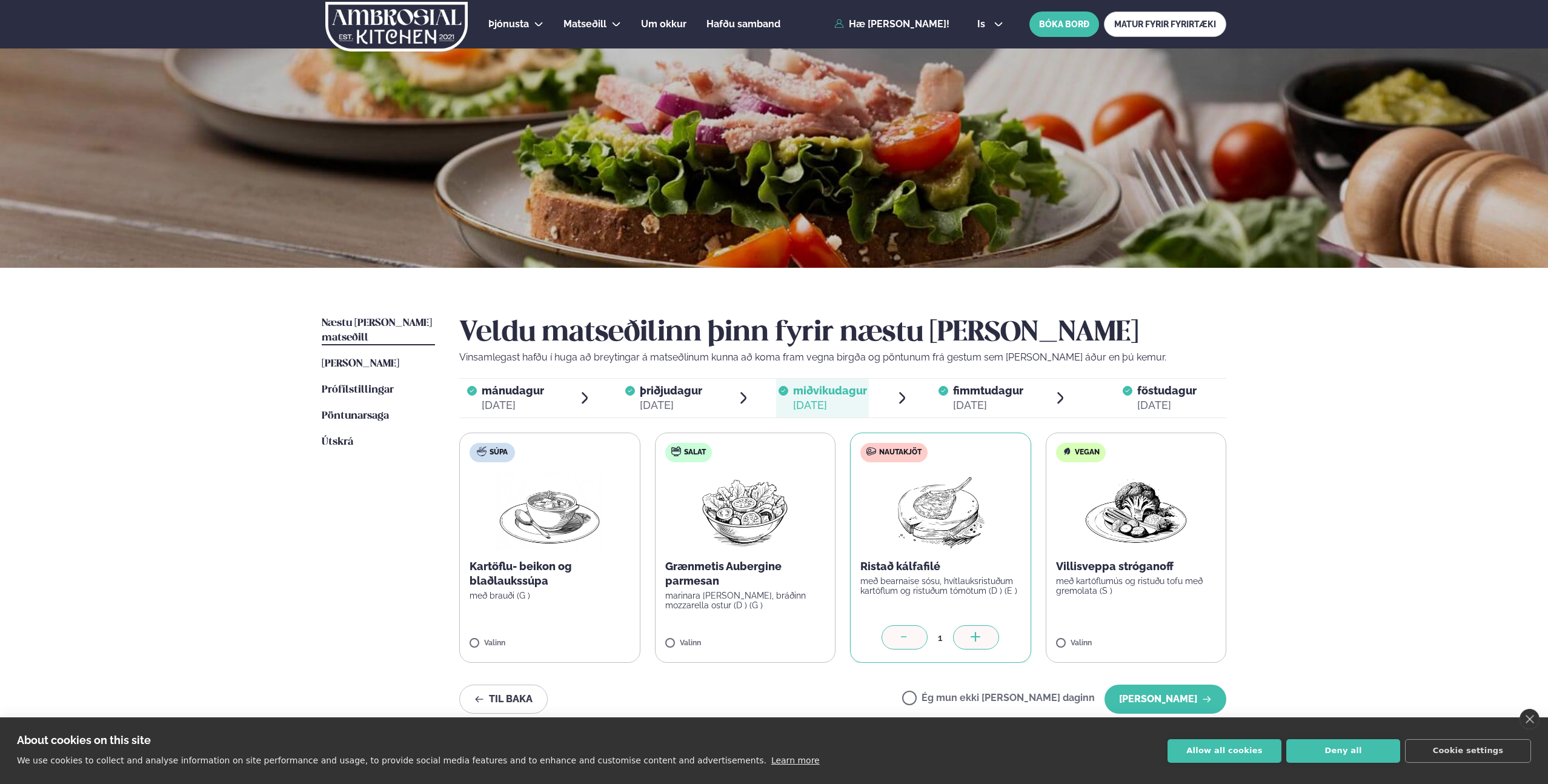
scroll to position [149, 0]
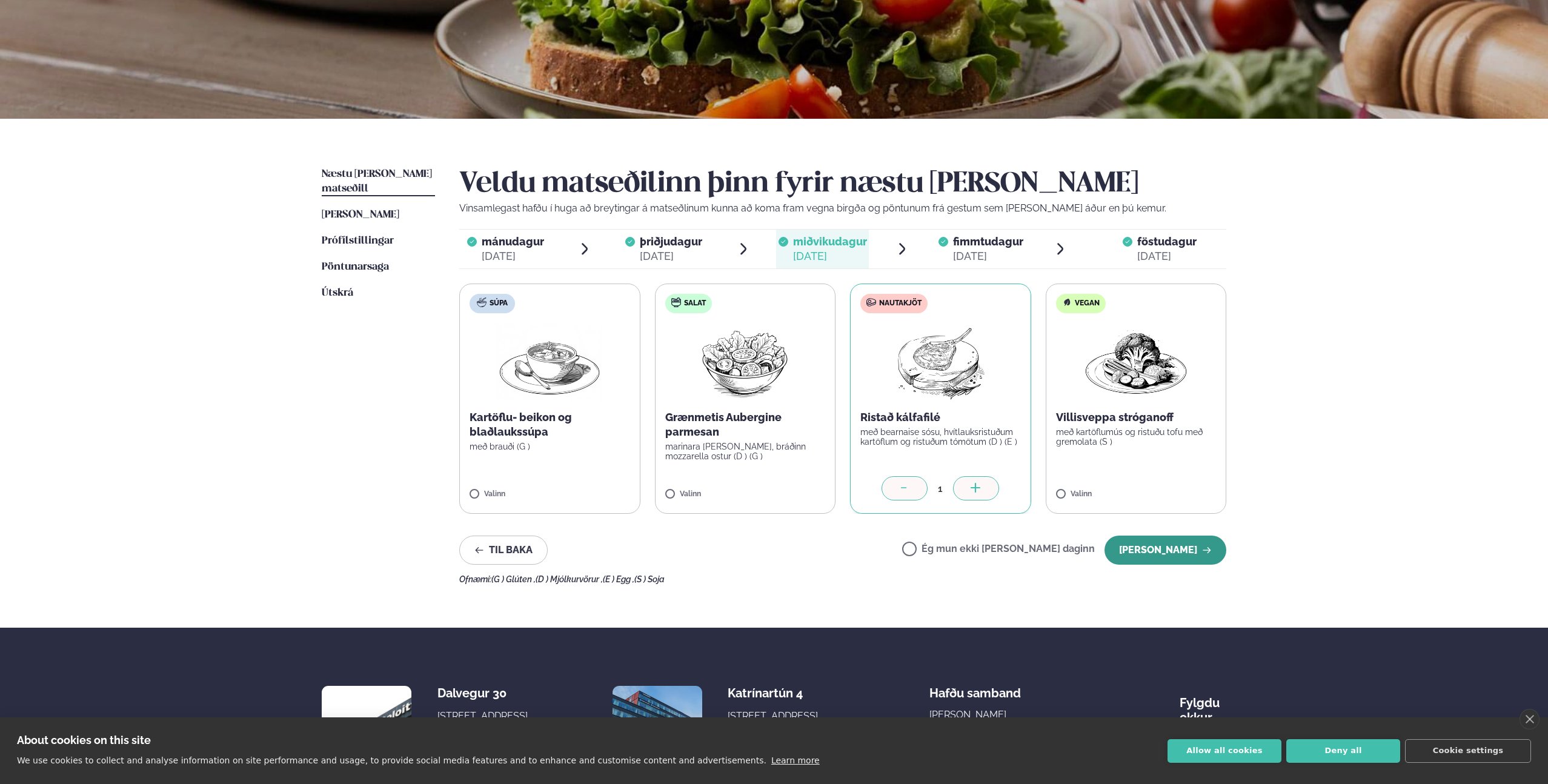
click at [1182, 542] on button "[PERSON_NAME]" at bounding box center [1165, 550] width 122 height 29
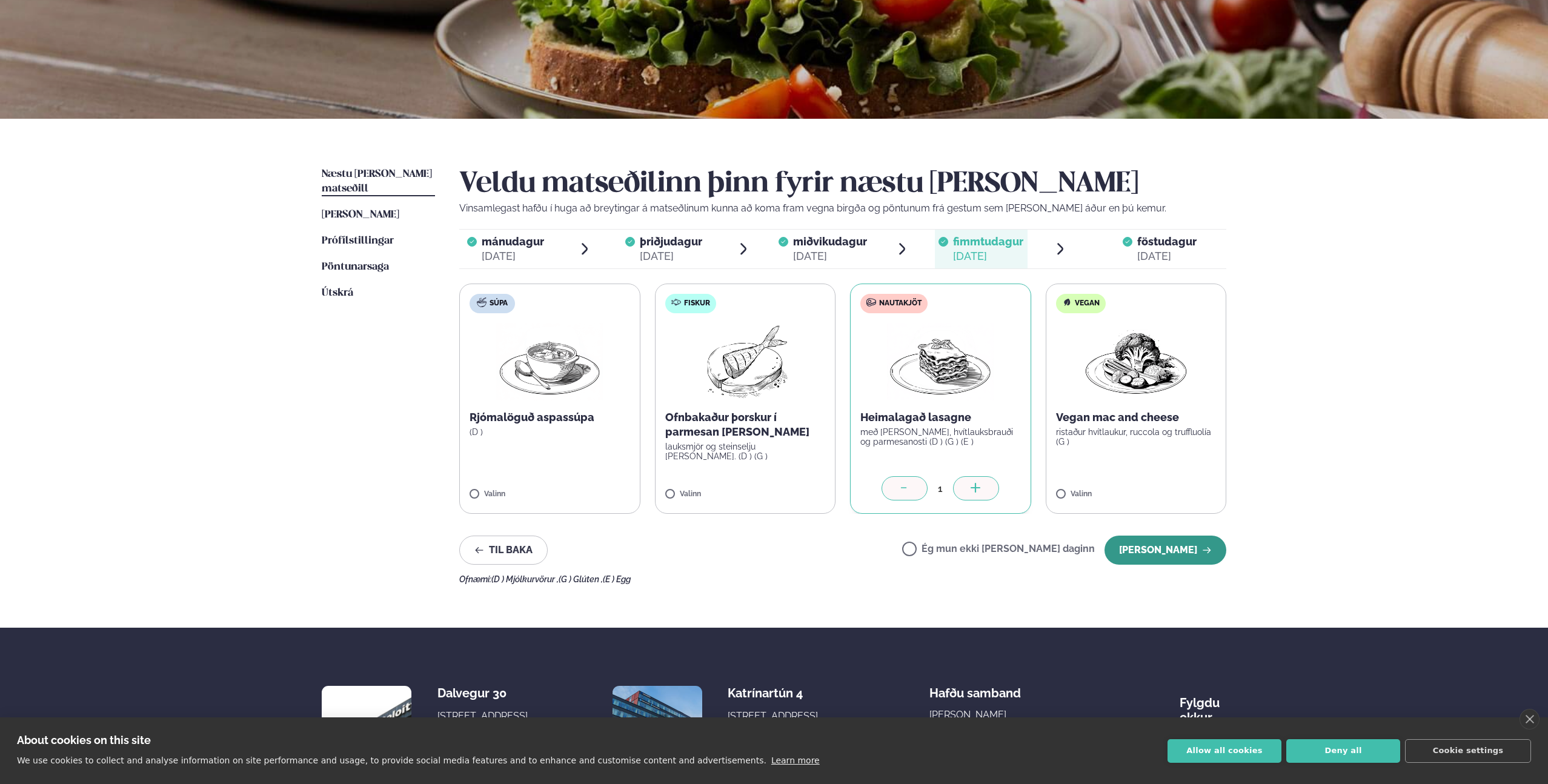
click at [1189, 548] on button "[PERSON_NAME]" at bounding box center [1165, 550] width 122 height 29
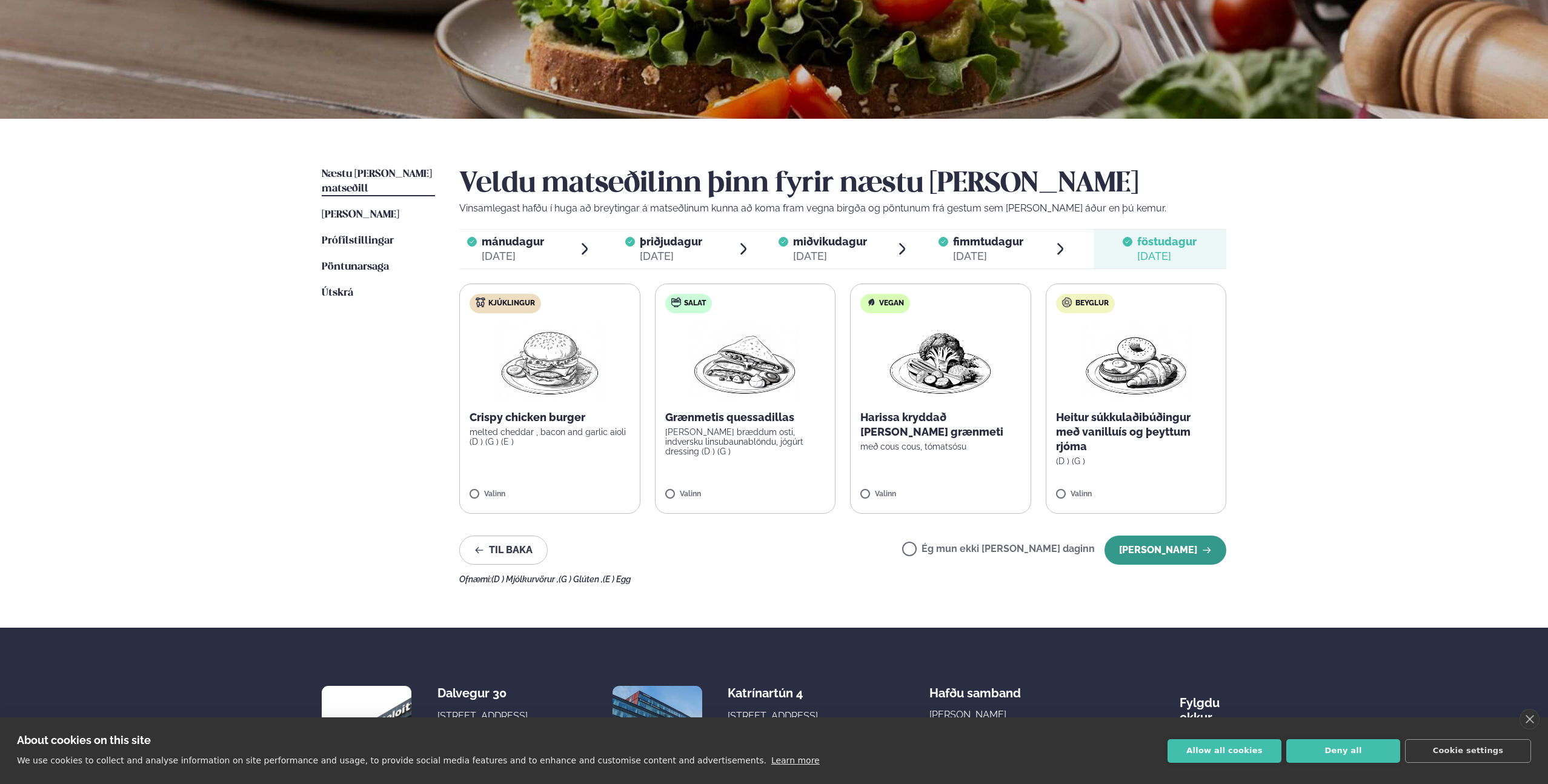
click at [1194, 552] on button "[PERSON_NAME]" at bounding box center [1165, 550] width 122 height 29
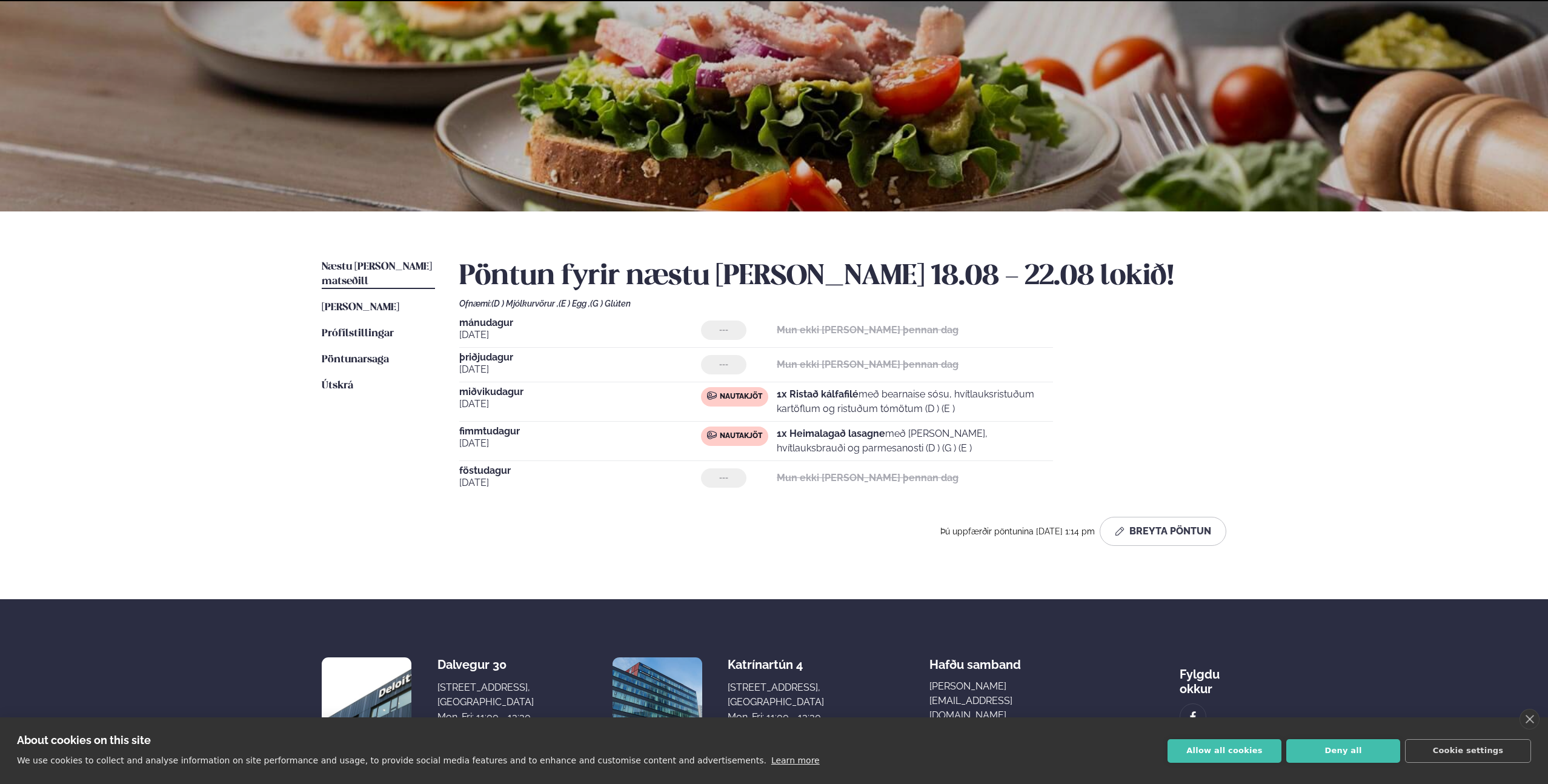
scroll to position [117, 0]
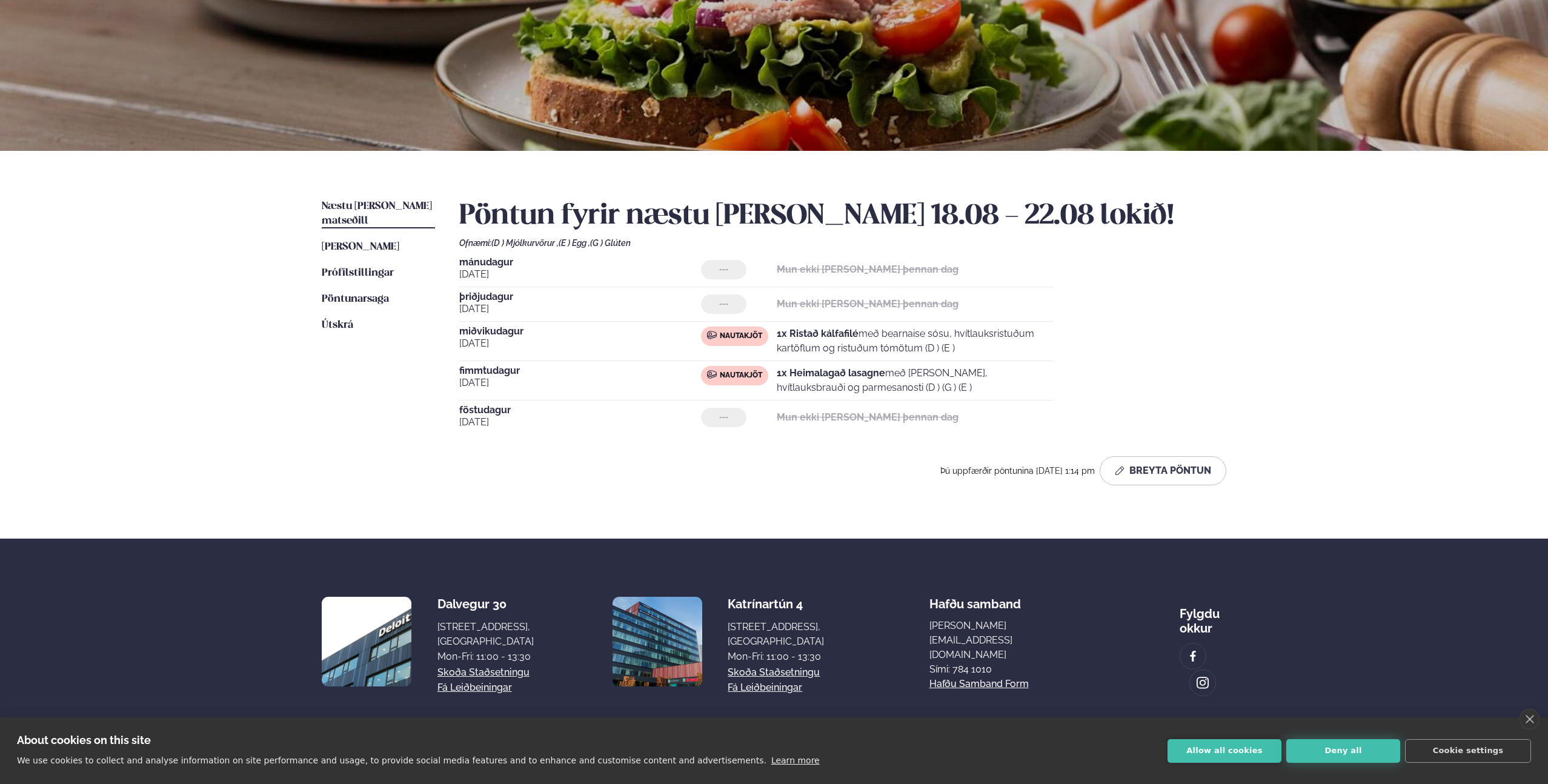
click at [1306, 750] on button "Deny all" at bounding box center [1343, 750] width 114 height 24
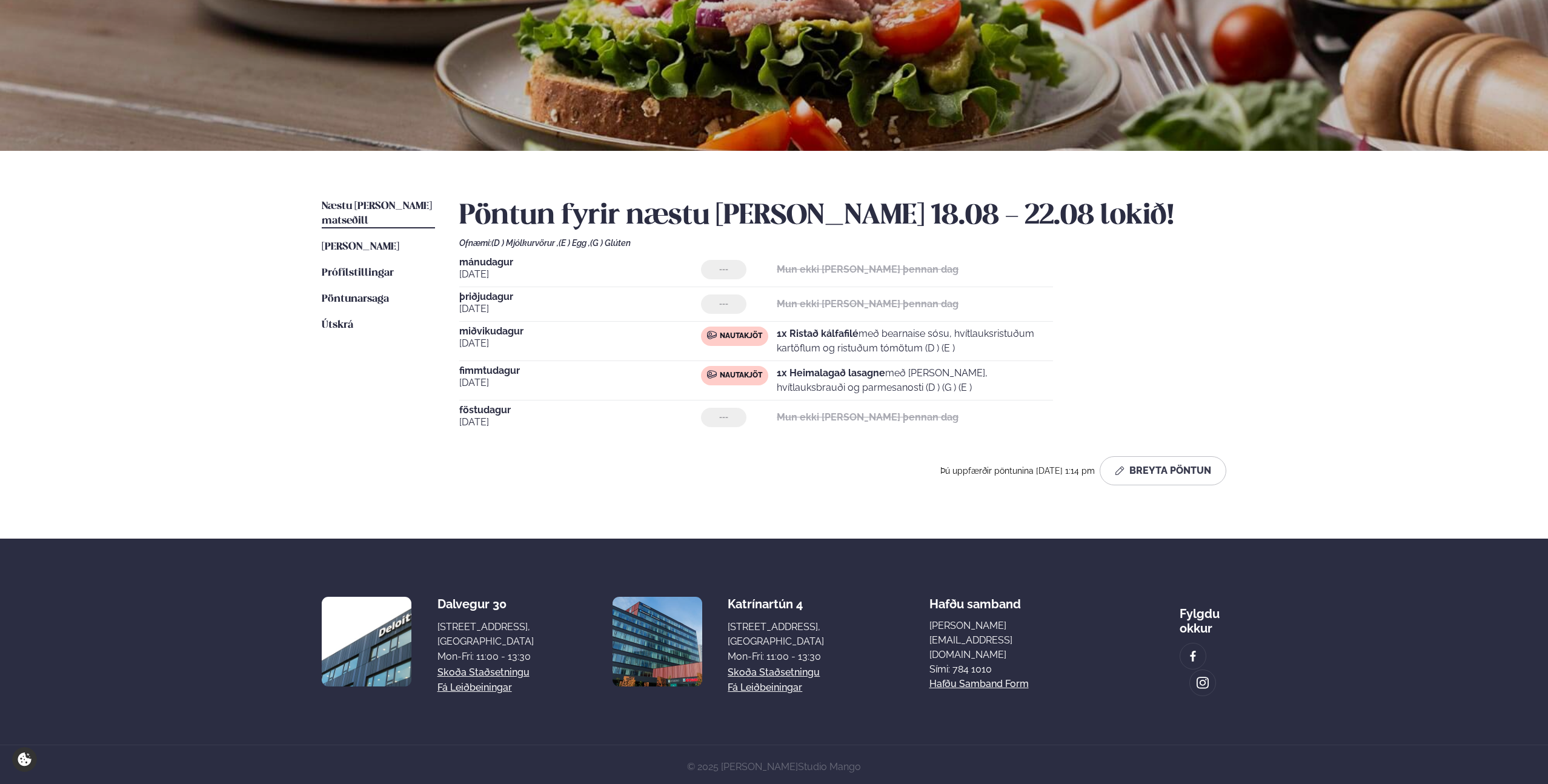
click at [689, 507] on div "Næstu [PERSON_NAME] matseðill Næsta vika [PERSON_NAME] matseðill [PERSON_NAME] …" at bounding box center [774, 344] width 977 height 388
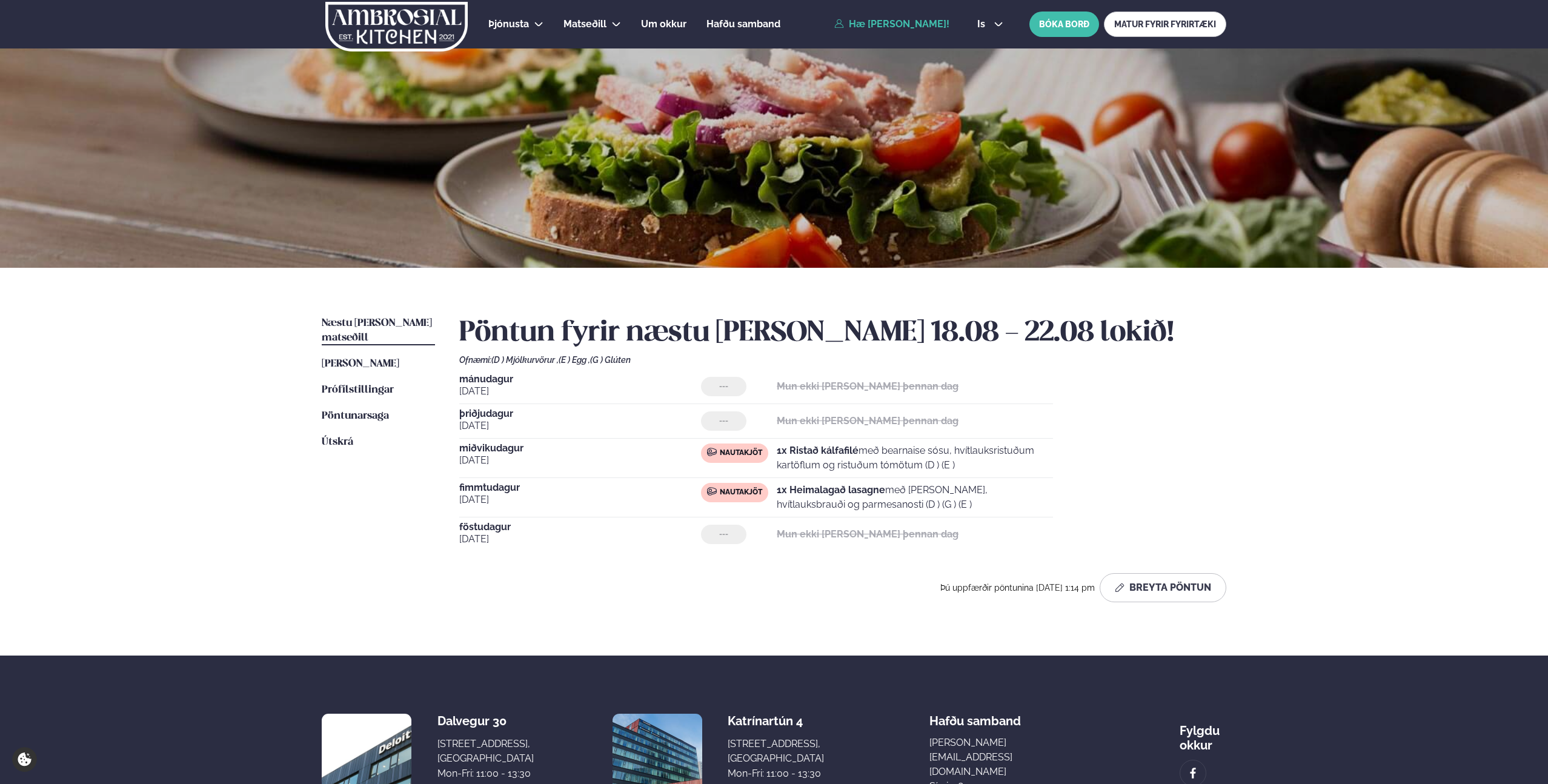
click at [889, 21] on link "Hæ [PERSON_NAME]!" at bounding box center [892, 24] width 115 height 11
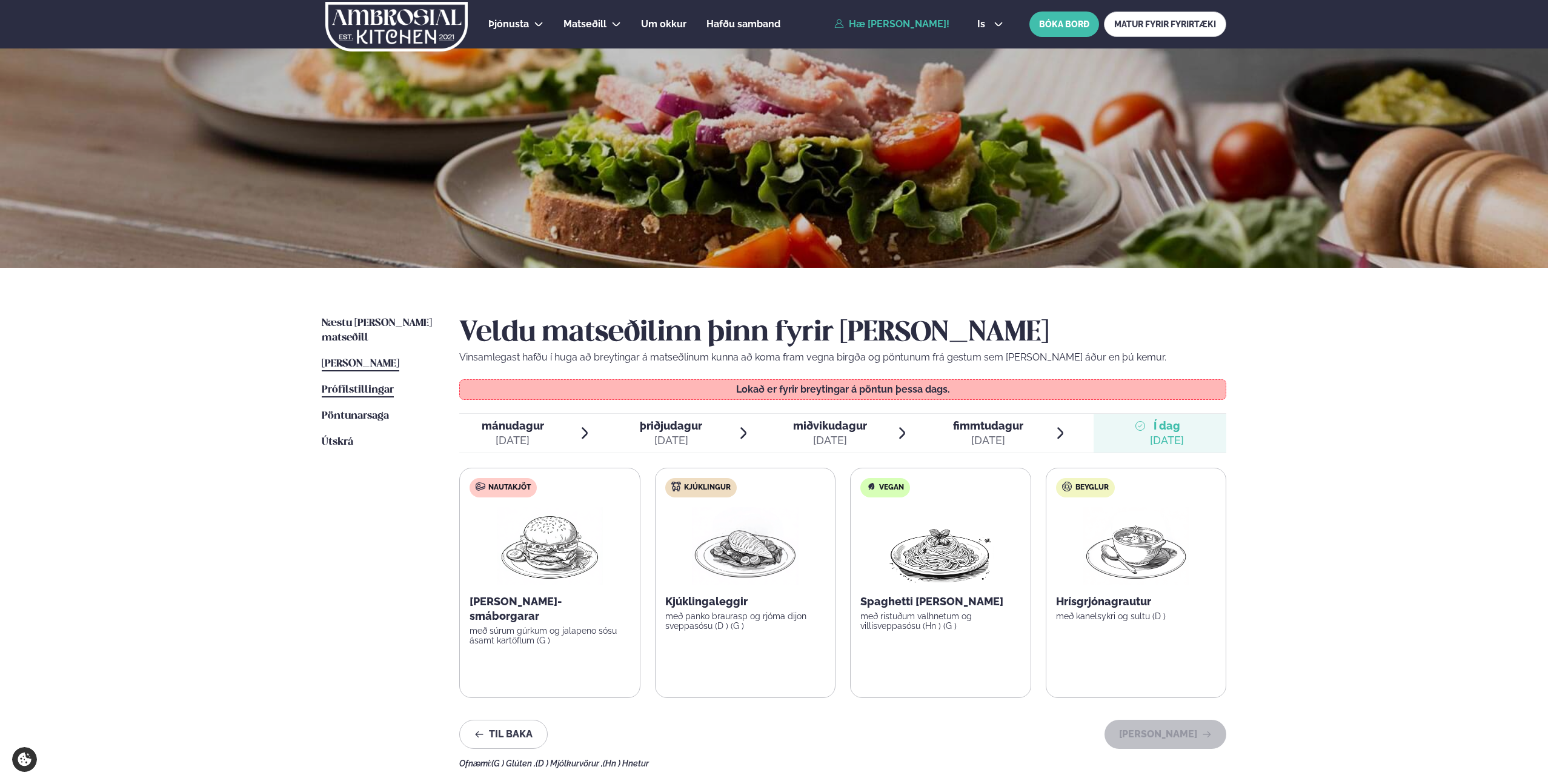
click at [338, 385] on span "Prófílstillingar" at bounding box center [357, 390] width 72 height 11
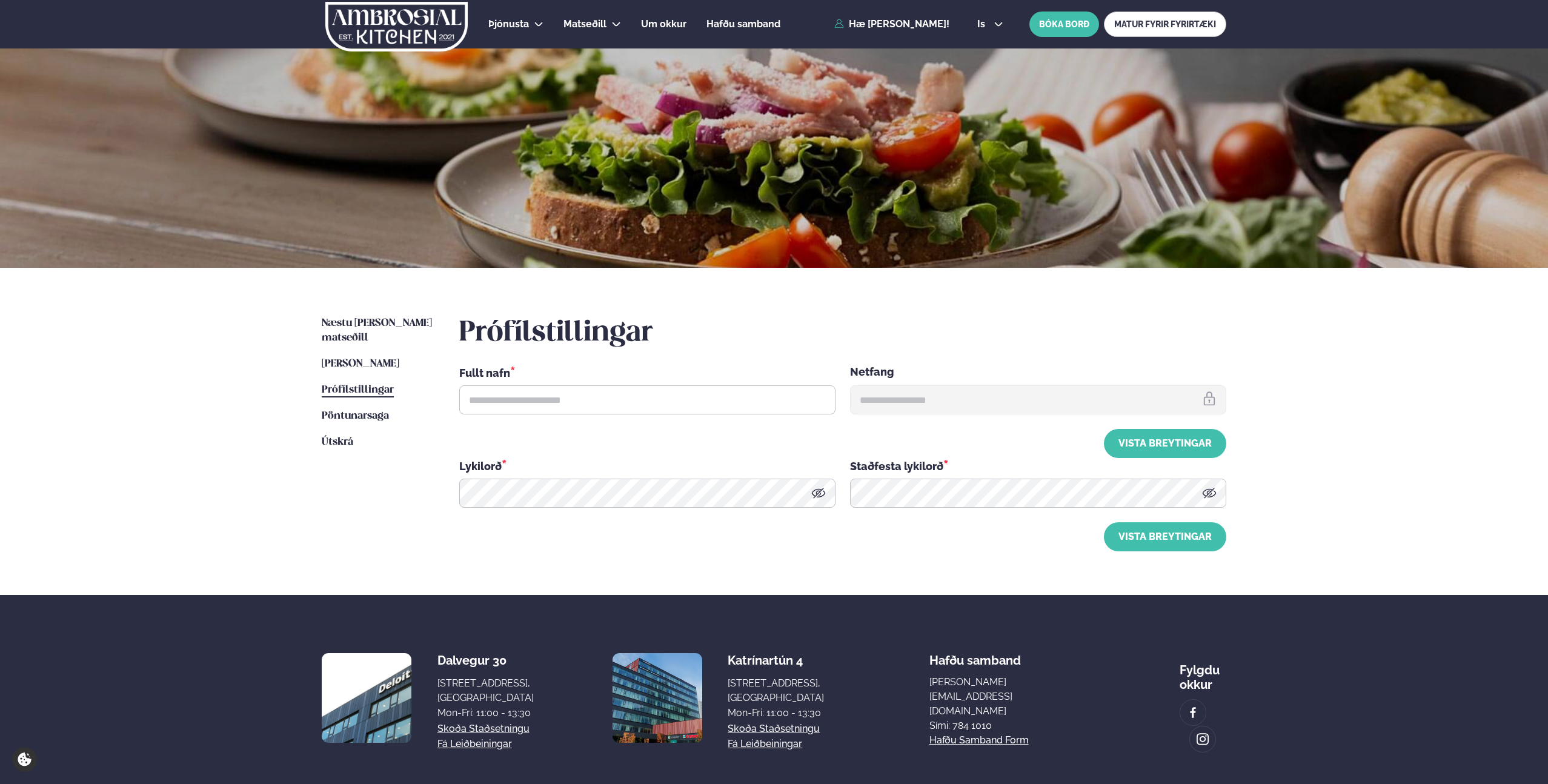
type input "**********"
click at [338, 411] on span "Pöntunarsaga" at bounding box center [355, 416] width 67 height 11
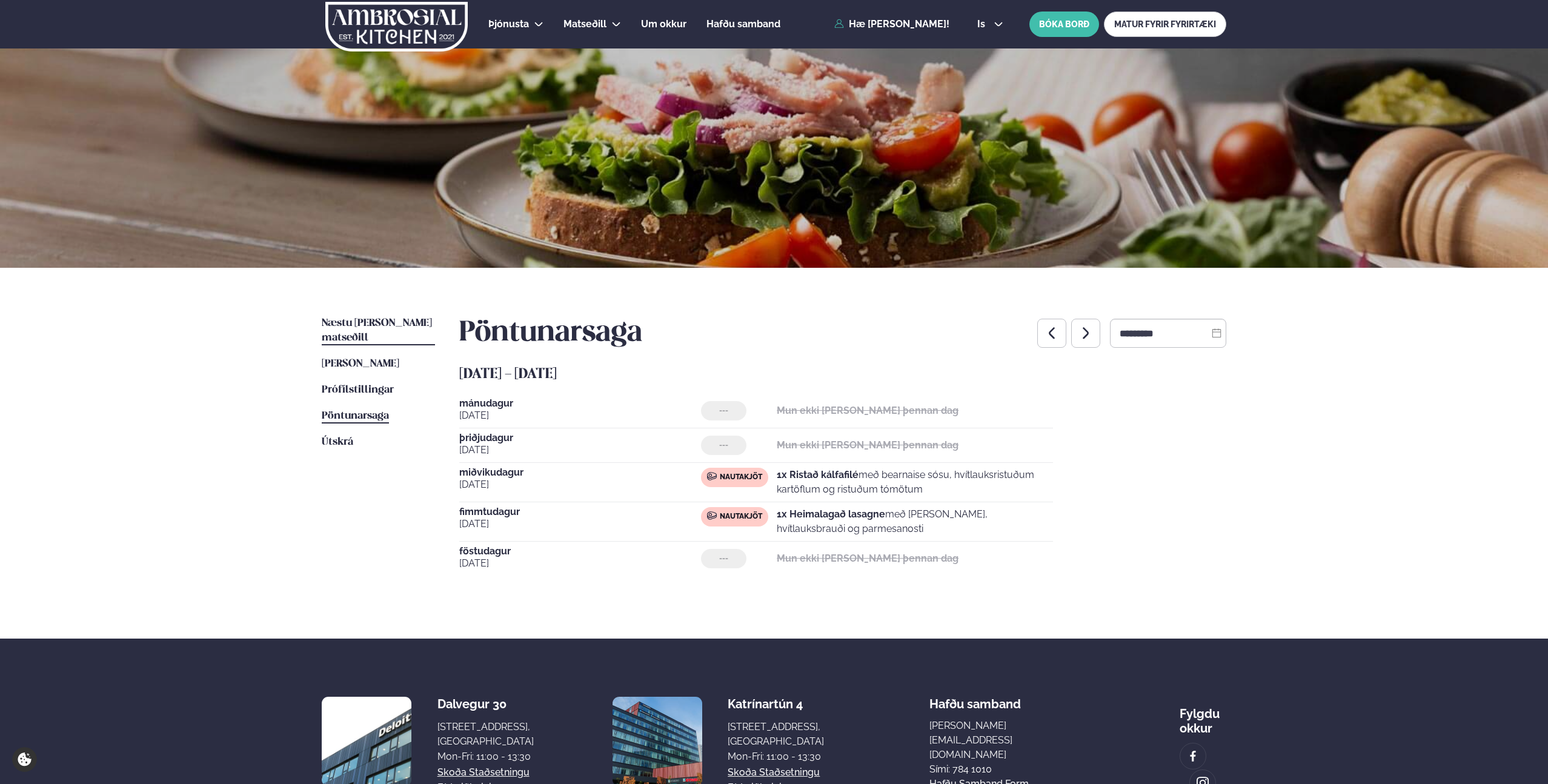
click at [356, 326] on span "Næstu [PERSON_NAME] matseðill" at bounding box center [377, 330] width 111 height 25
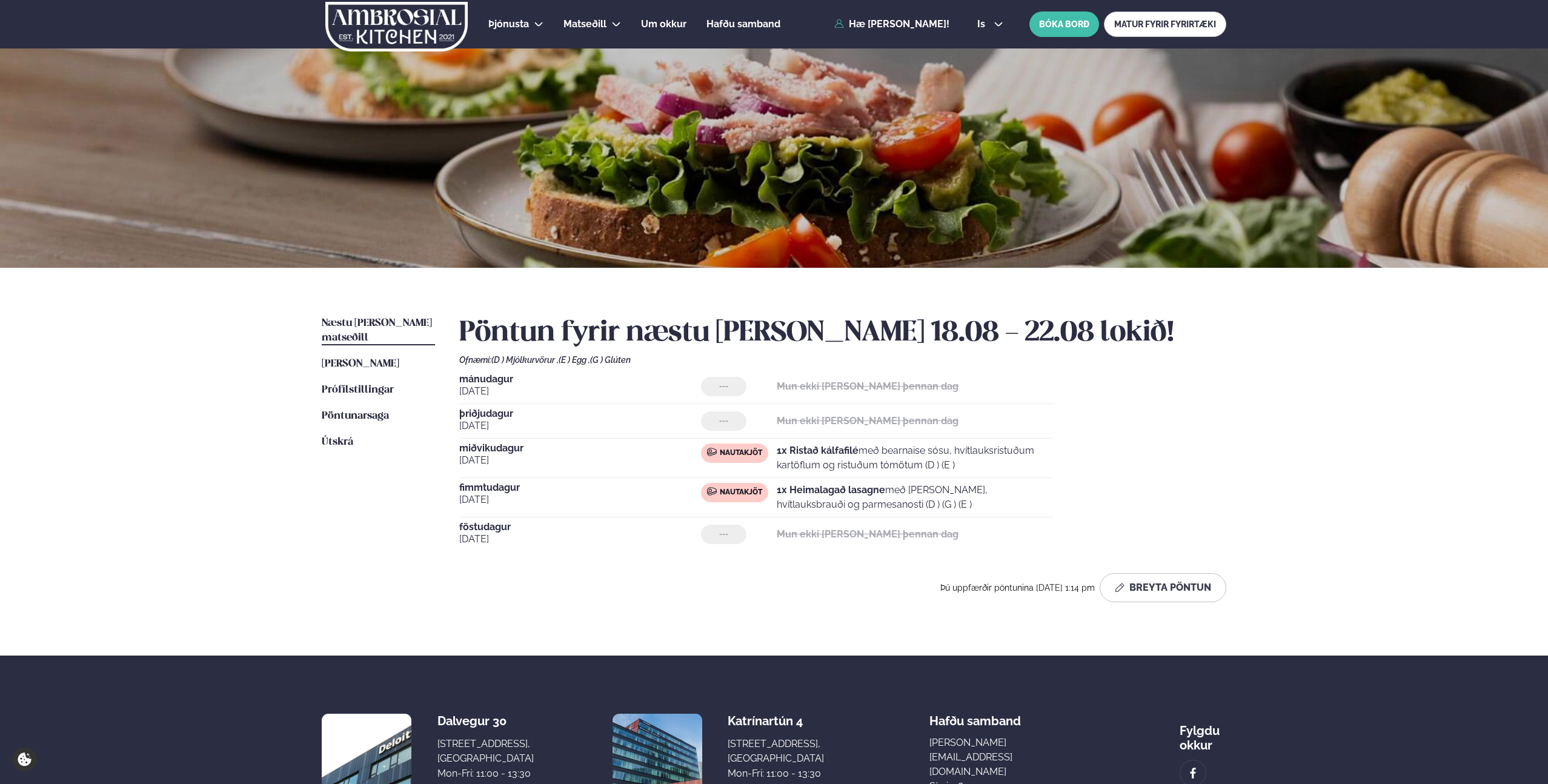
click at [379, 21] on img at bounding box center [396, 26] width 145 height 50
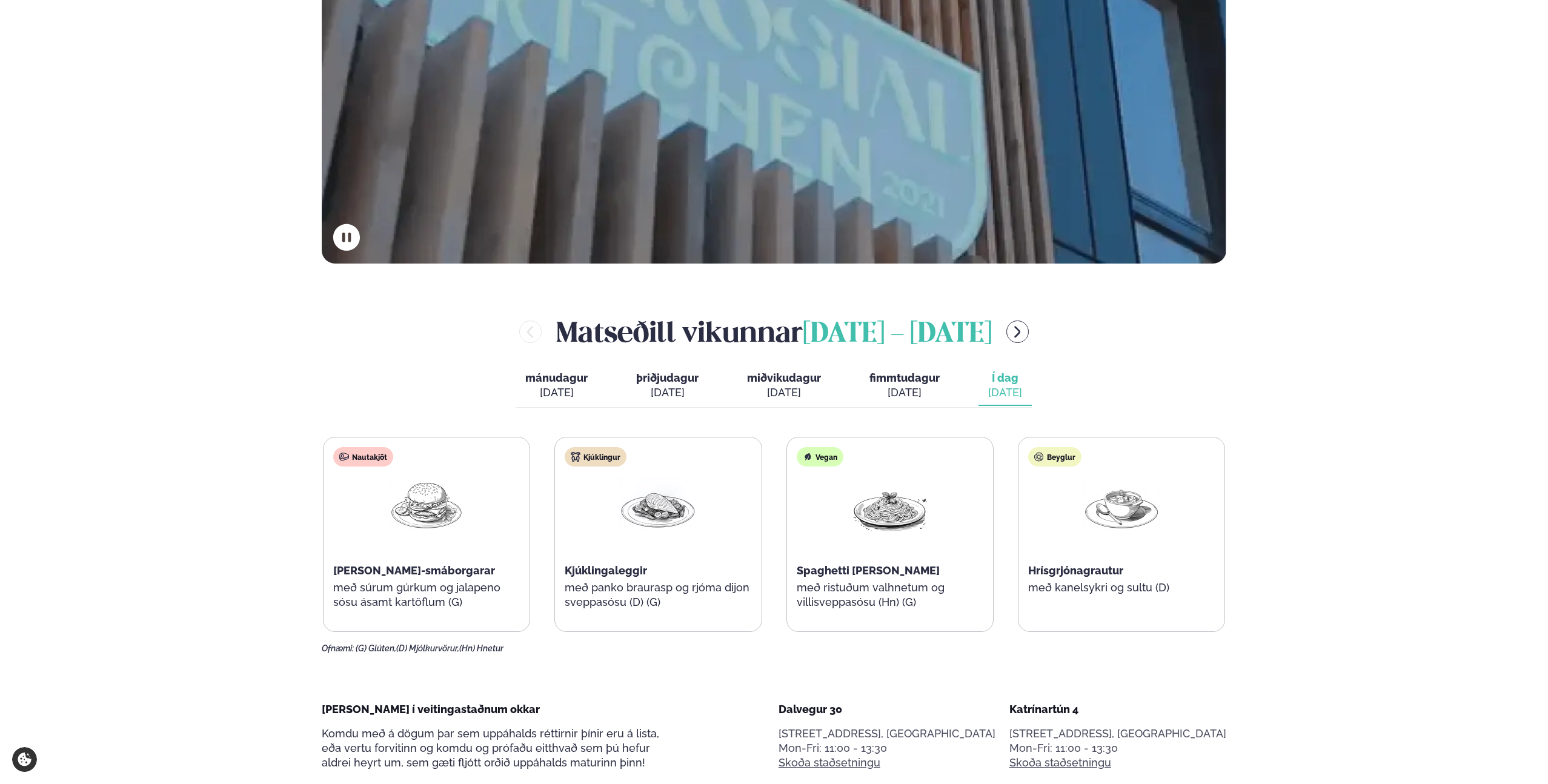
scroll to position [500, 0]
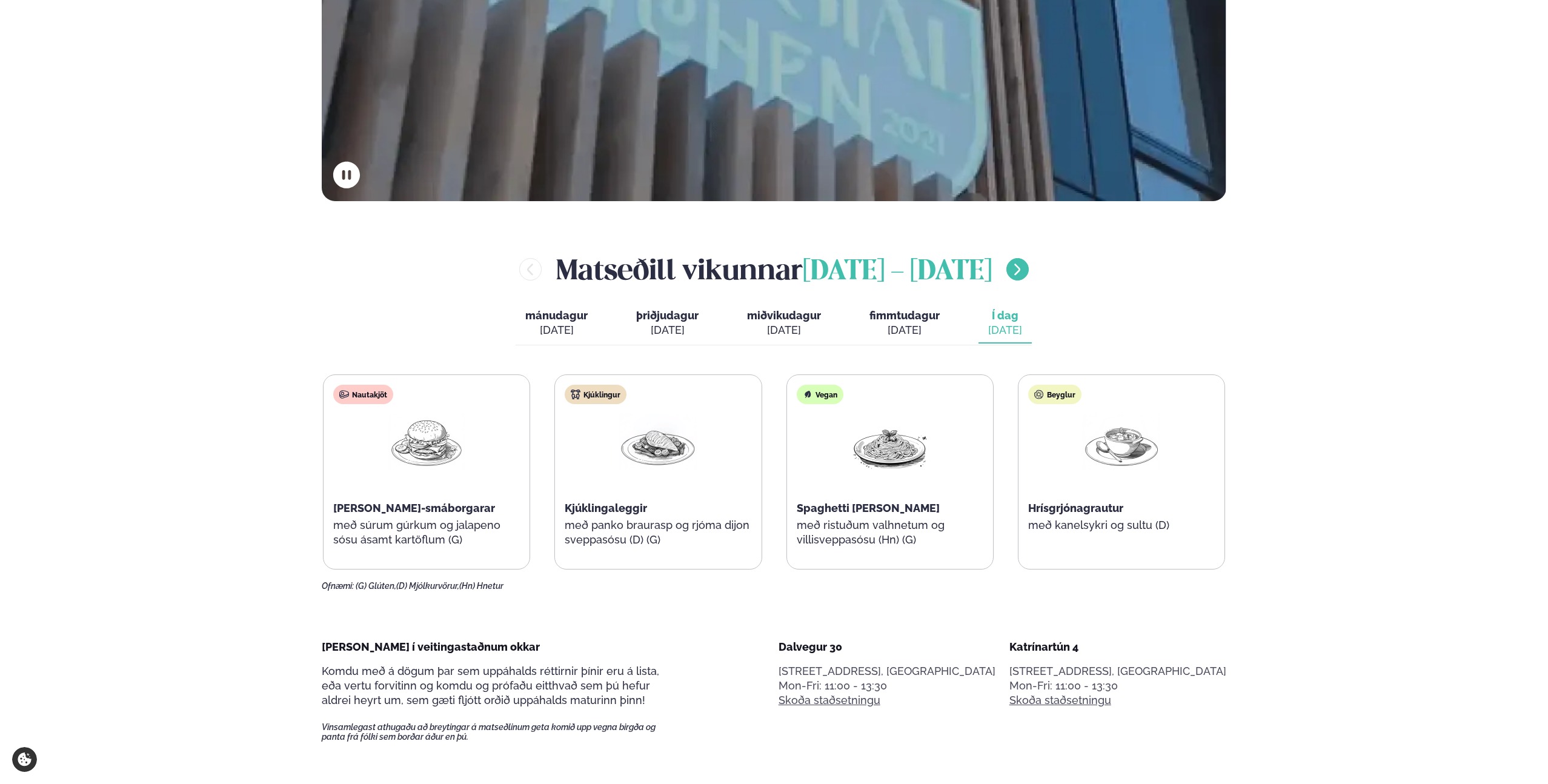
click at [1010, 267] on icon "menu-btn-right" at bounding box center [1017, 269] width 14 height 14
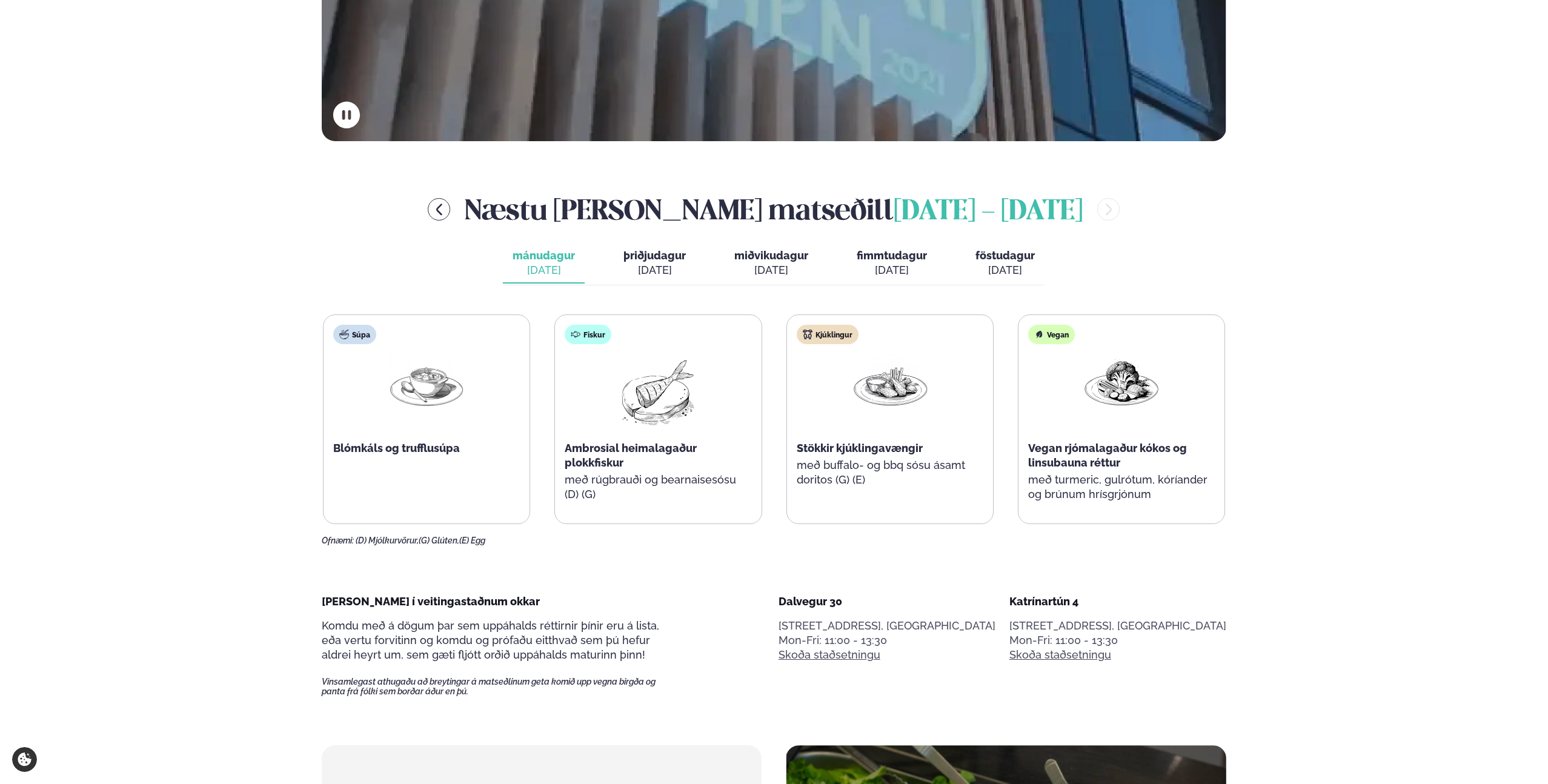
scroll to position [0, 0]
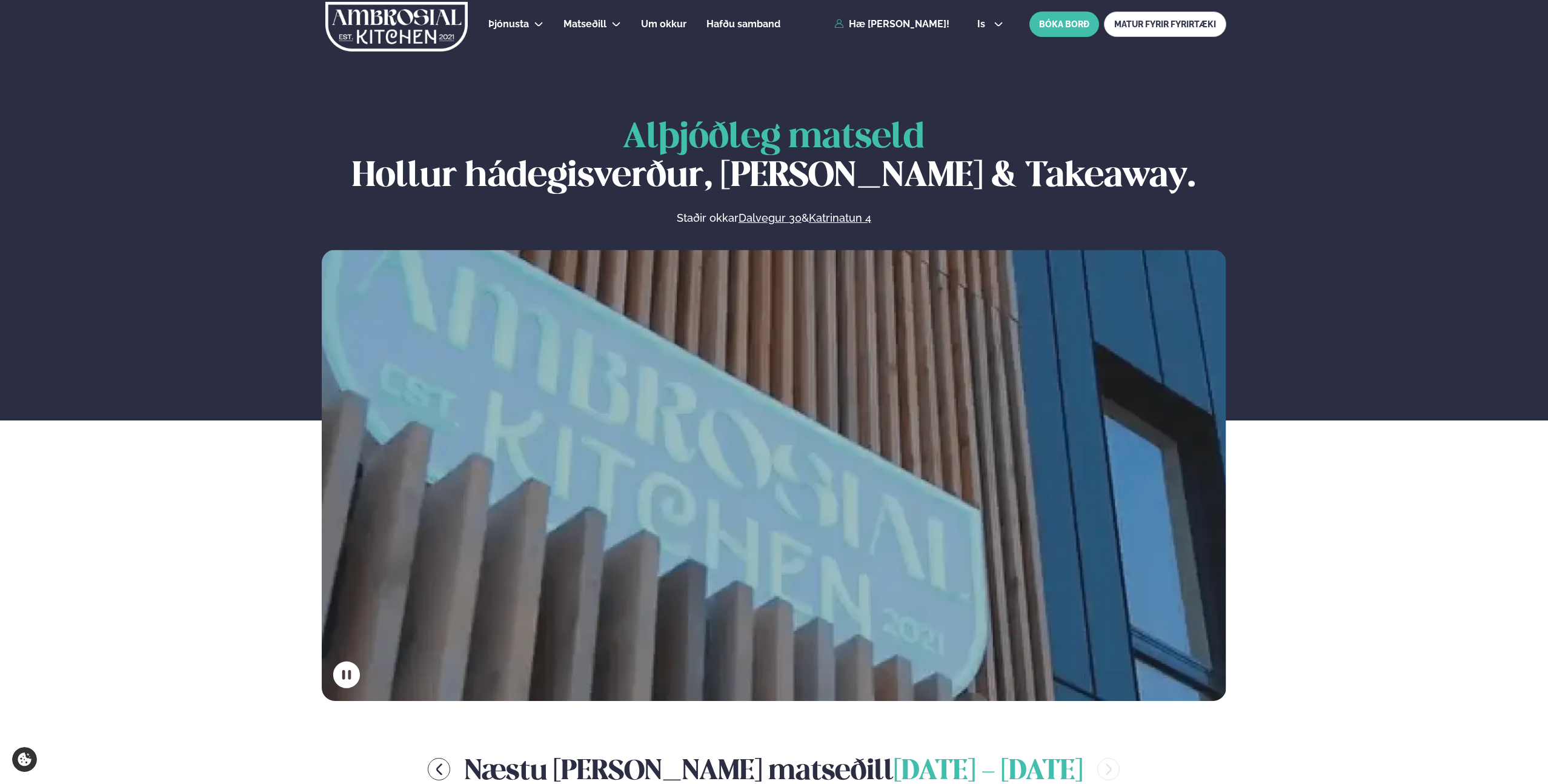
click at [124, 453] on div "Alþjóðleg matseld Hollur hádegisverður, Veitingar & Takeaway. Staðir okkar Dalv…" at bounding box center [774, 410] width 1548 height 582
click at [137, 476] on div "Alþjóðleg matseld Hollur hádegisverður, Veitingar & Takeaway. Staðir okkar Dalv…" at bounding box center [774, 410] width 1548 height 582
click at [117, 497] on div "Alþjóðleg matseld Hollur hádegisverður, Veitingar & Takeaway. Staðir okkar Dalv…" at bounding box center [774, 410] width 1548 height 582
